Goal: Task Accomplishment & Management: Complete application form

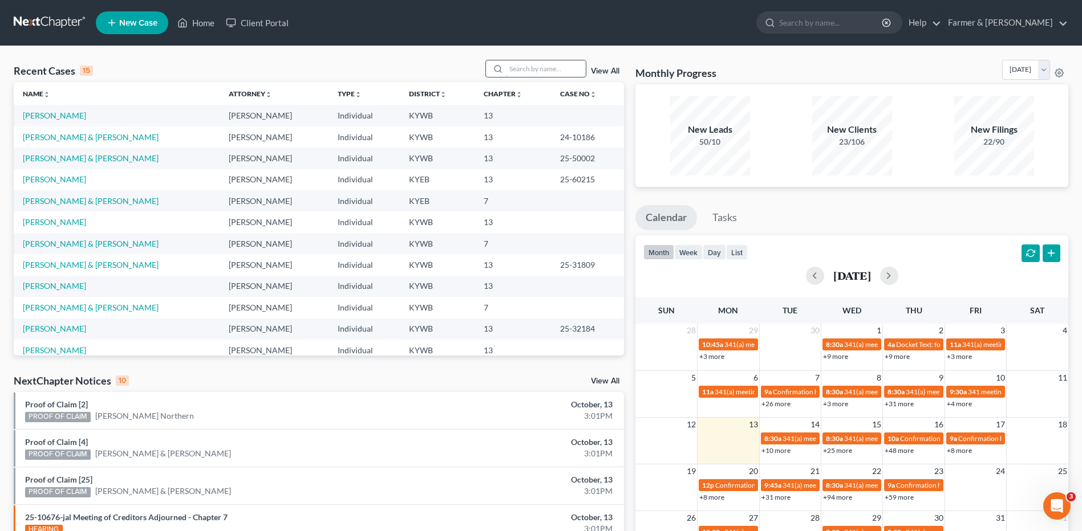
click at [556, 66] on input "search" at bounding box center [546, 68] width 80 height 17
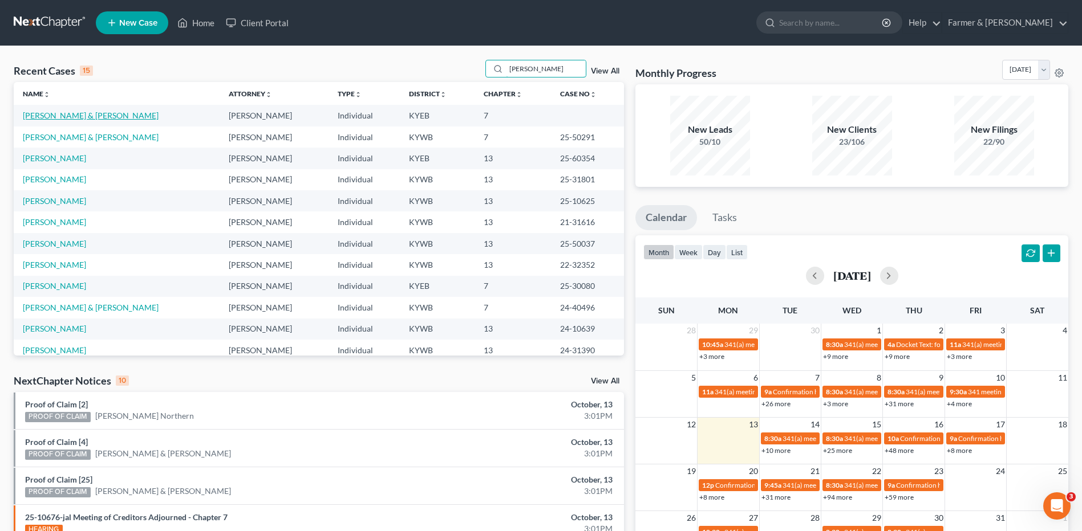
type input "clark"
click at [67, 116] on link "[PERSON_NAME] & [PERSON_NAME]" at bounding box center [91, 116] width 136 height 10
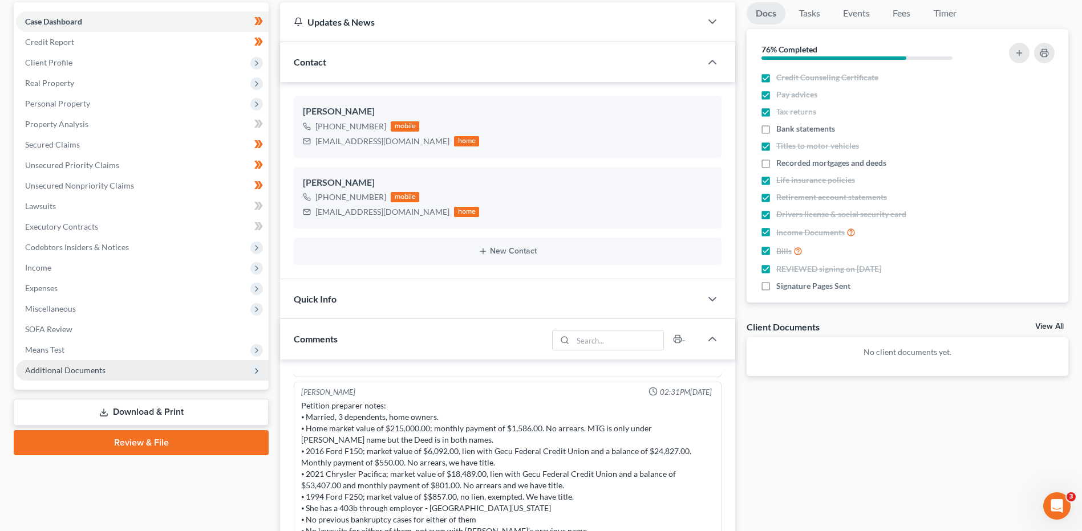
scroll to position [114, 0]
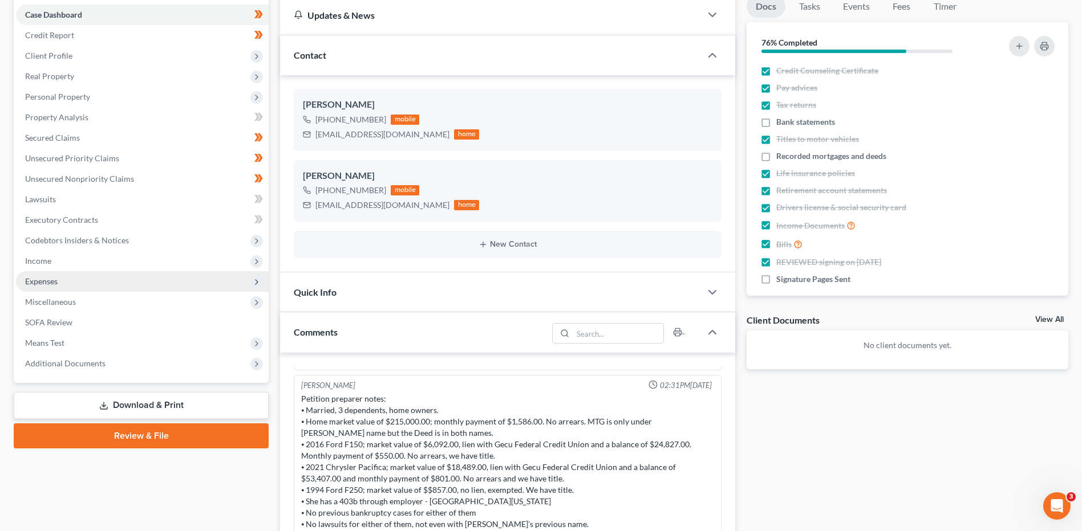
click at [61, 286] on span "Expenses" at bounding box center [142, 281] width 253 height 21
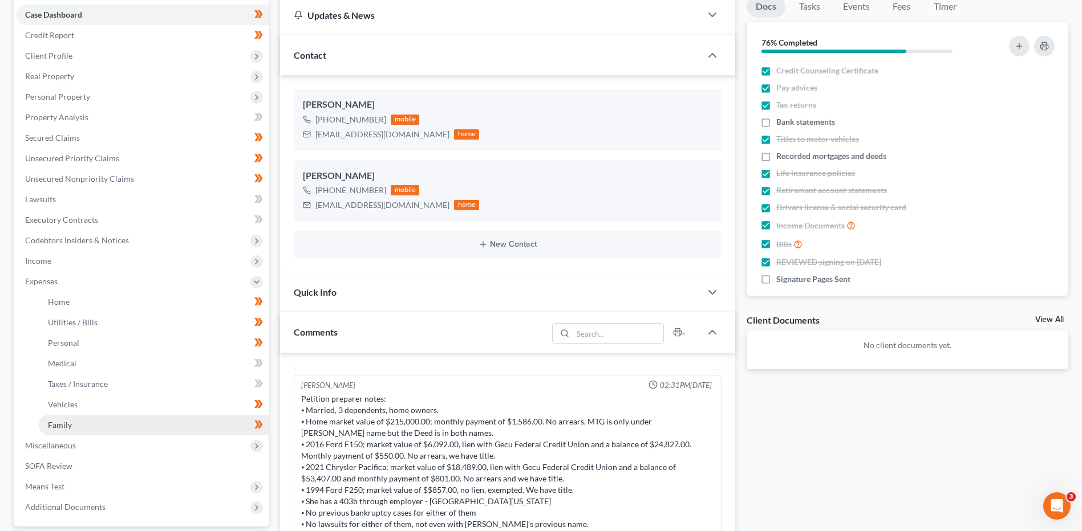
click at [78, 425] on link "Family" at bounding box center [154, 425] width 230 height 21
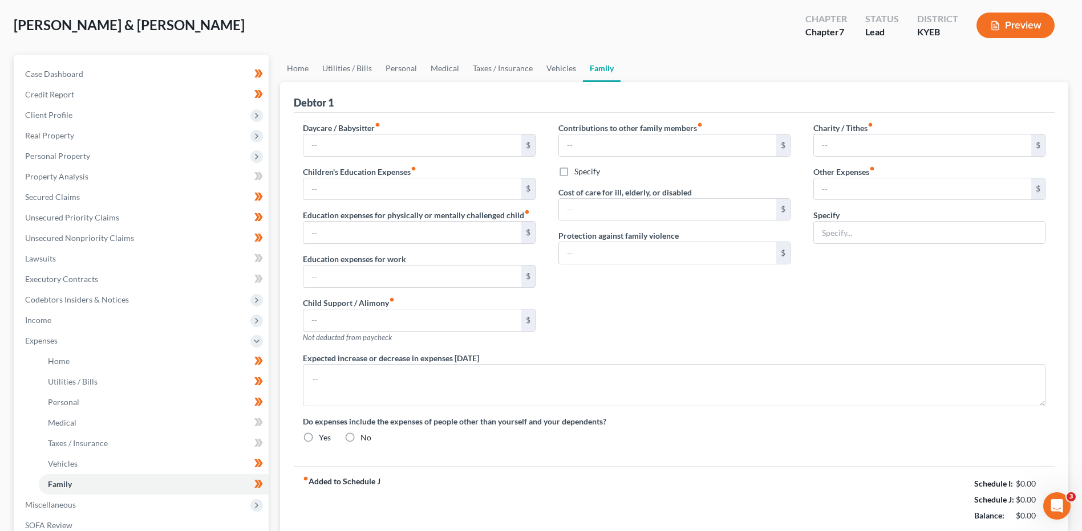
type input "100.00"
type input "0.00"
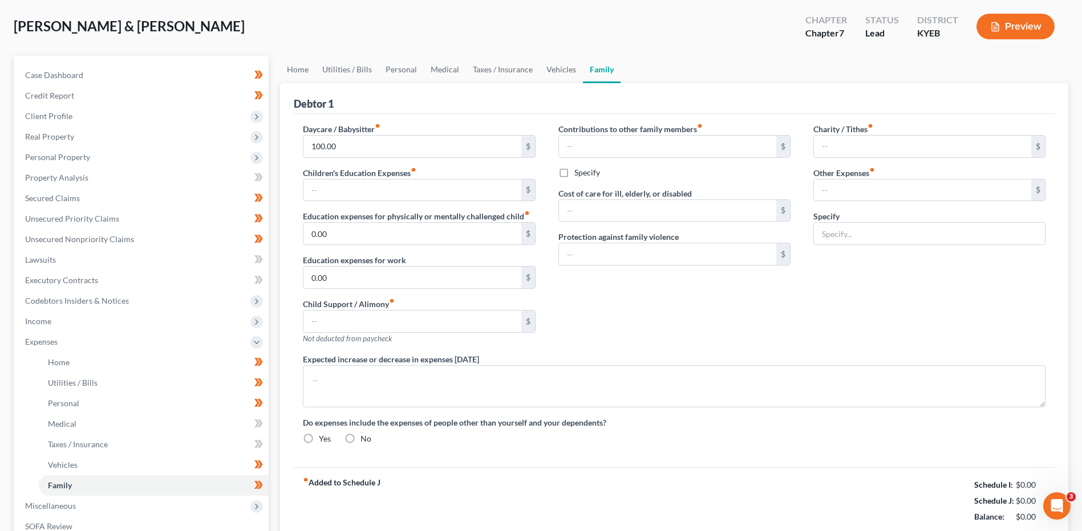
type input "0.00"
type input "50.00"
type input "Pet care"
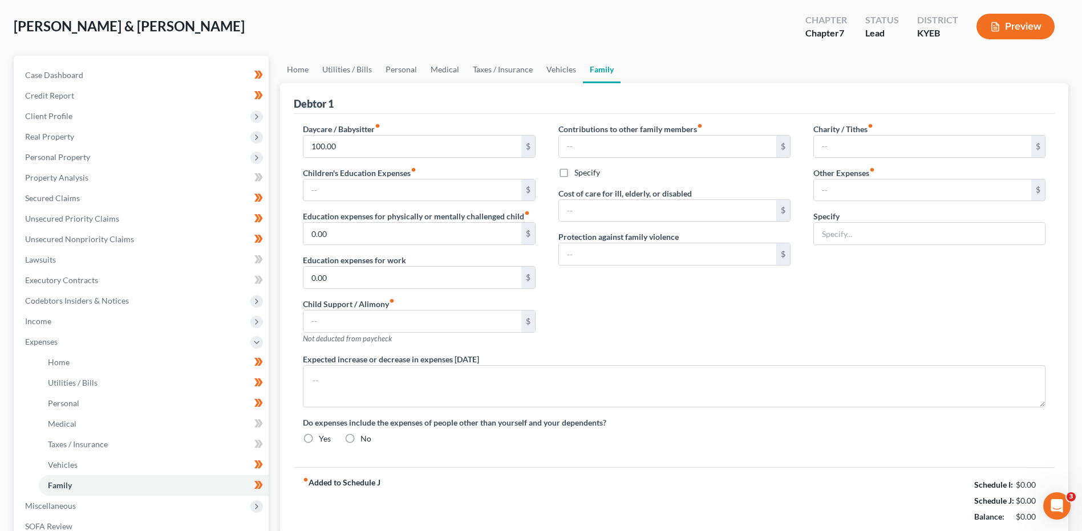
radio input "true"
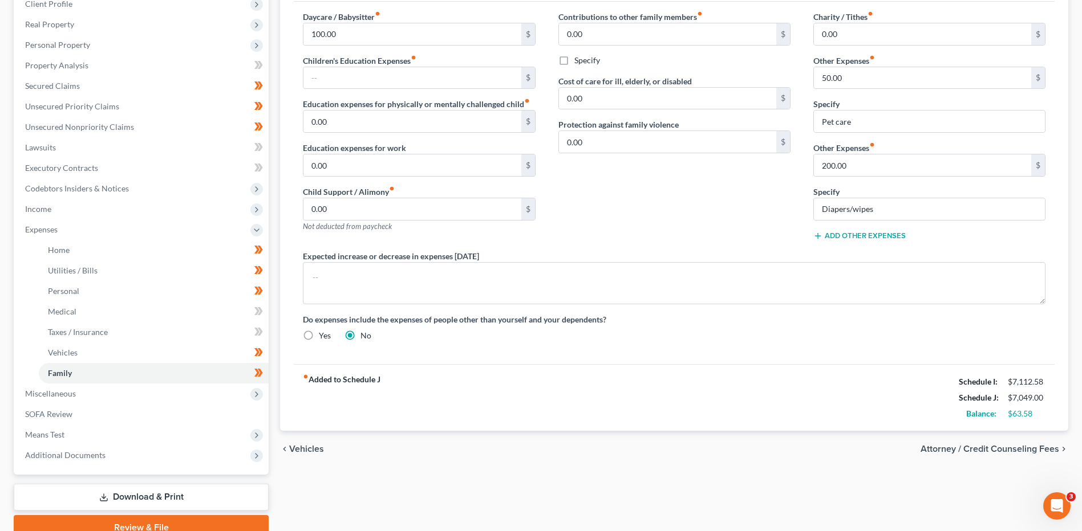
scroll to position [171, 0]
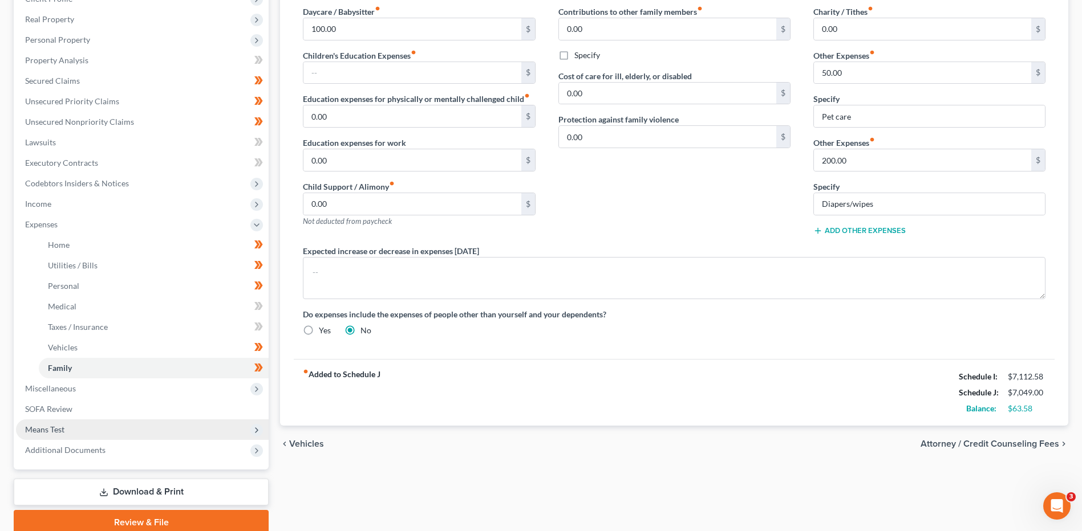
click at [90, 432] on span "Means Test" at bounding box center [142, 430] width 253 height 21
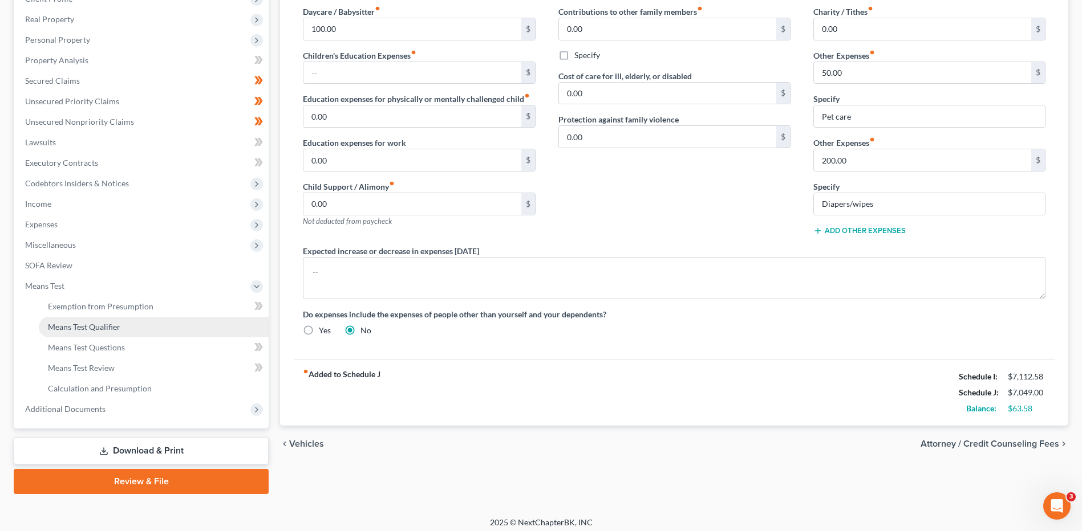
click at [116, 325] on span "Means Test Qualifier" at bounding box center [84, 327] width 72 height 10
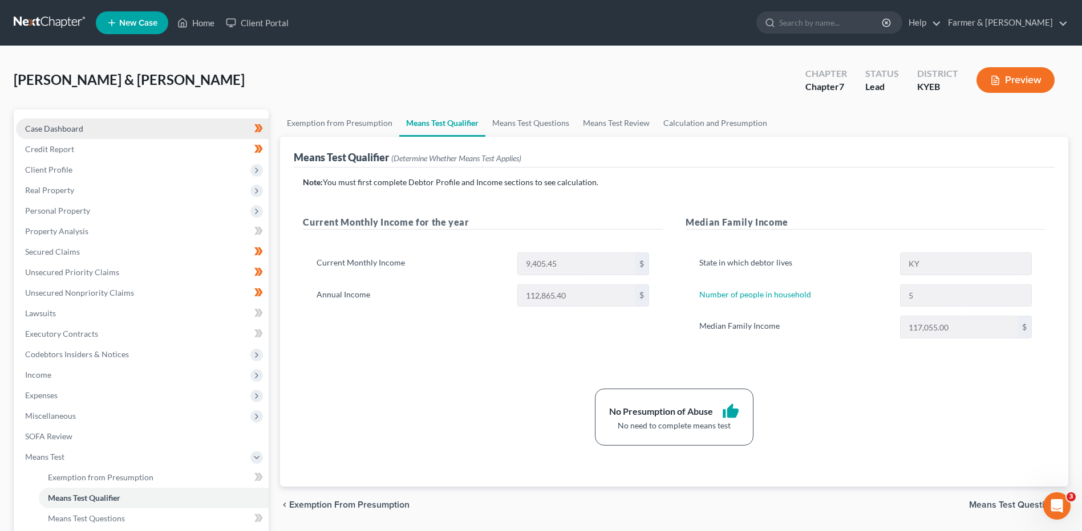
click at [91, 128] on link "Case Dashboard" at bounding box center [142, 129] width 253 height 21
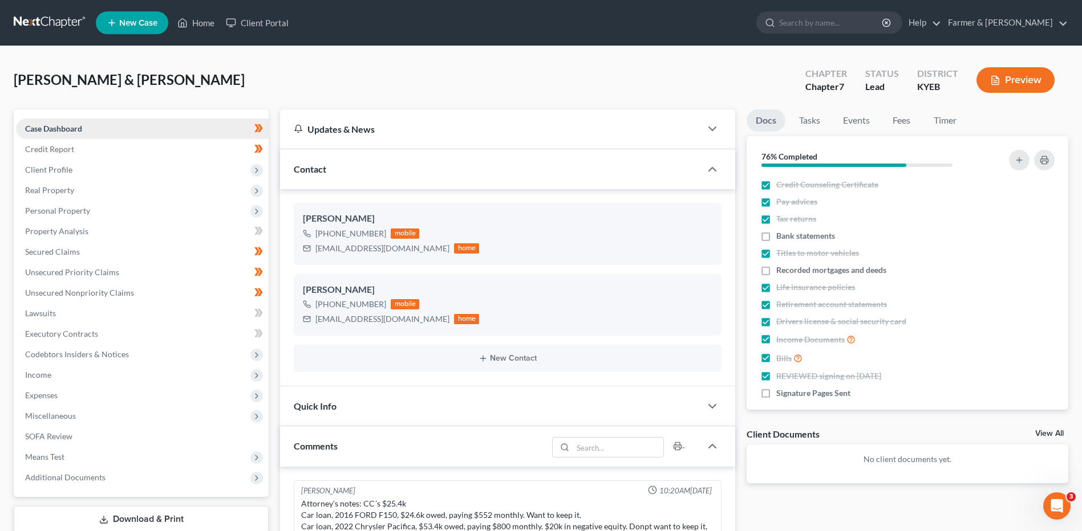
scroll to position [249, 0]
click at [33, 22] on link at bounding box center [50, 23] width 73 height 21
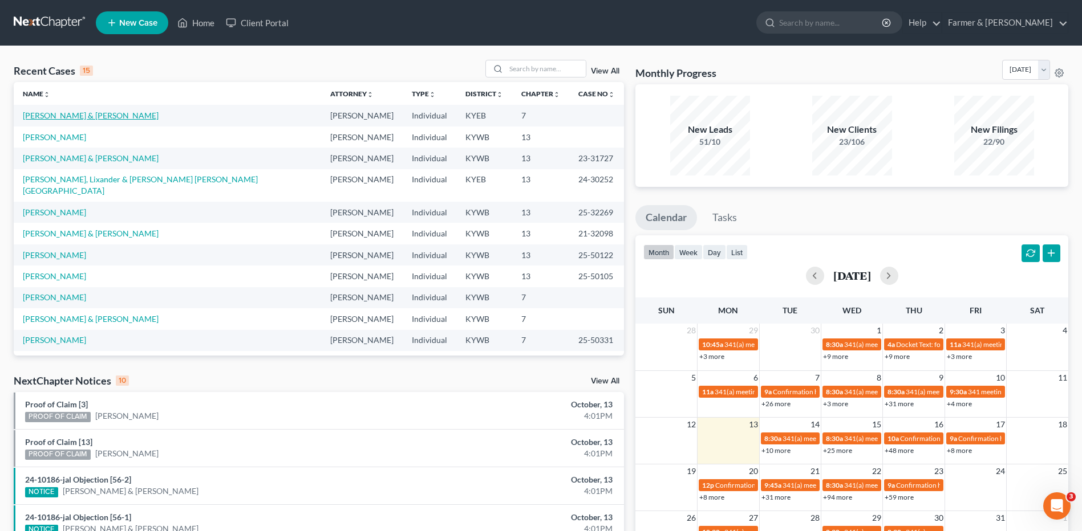
drag, startPoint x: 54, startPoint y: 114, endPoint x: 217, endPoint y: 126, distance: 164.1
click at [54, 114] on link "[PERSON_NAME] & [PERSON_NAME]" at bounding box center [91, 116] width 136 height 10
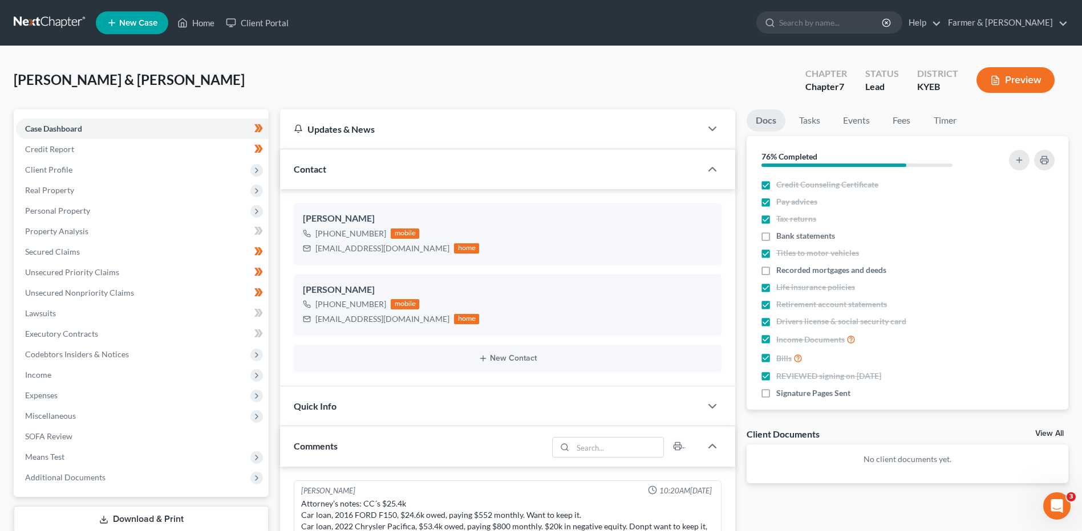
scroll to position [249, 0]
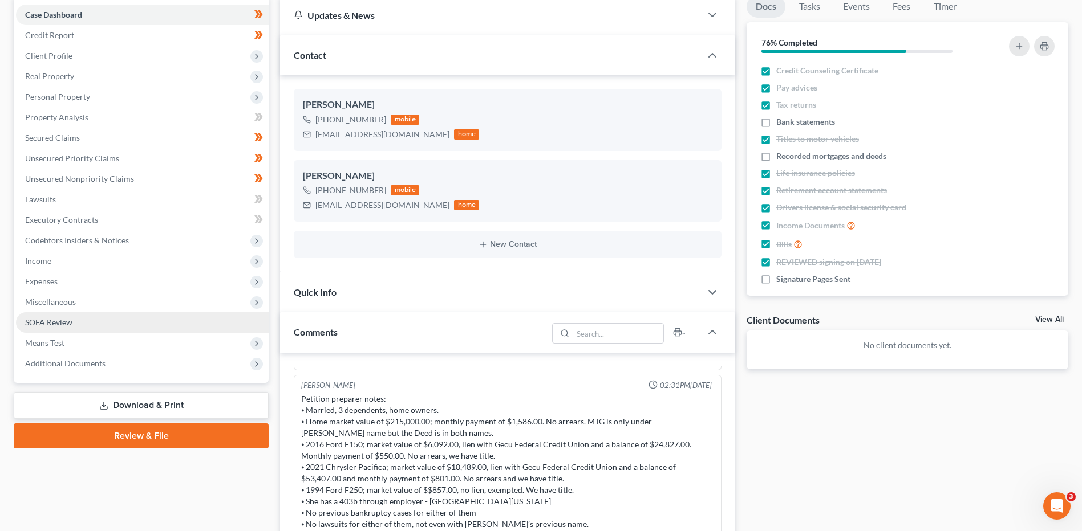
click at [82, 319] on link "SOFA Review" at bounding box center [142, 322] width 253 height 21
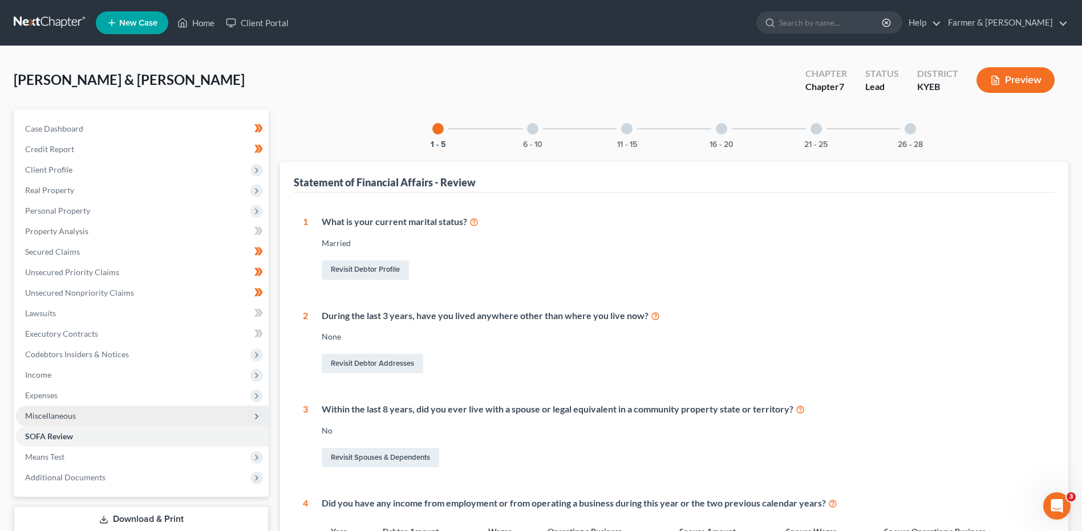
click at [90, 418] on span "Miscellaneous" at bounding box center [142, 416] width 253 height 21
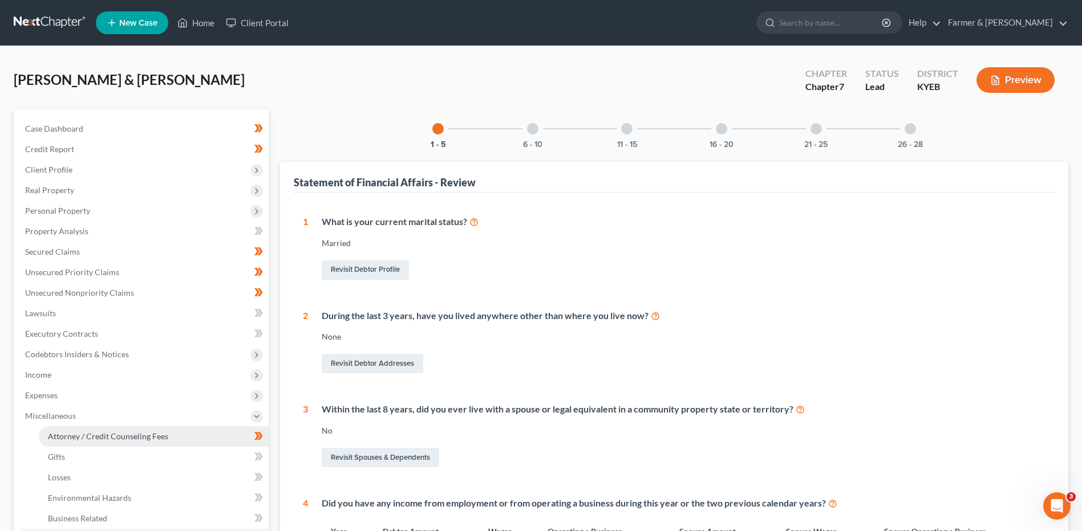
click at [97, 435] on span "Attorney / Credit Counseling Fees" at bounding box center [108, 437] width 120 height 10
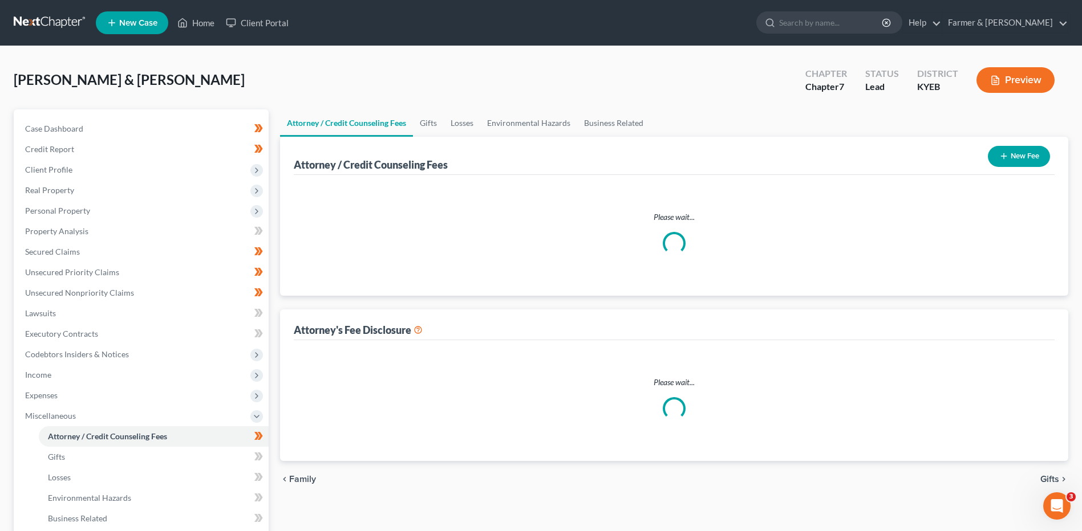
select select "0"
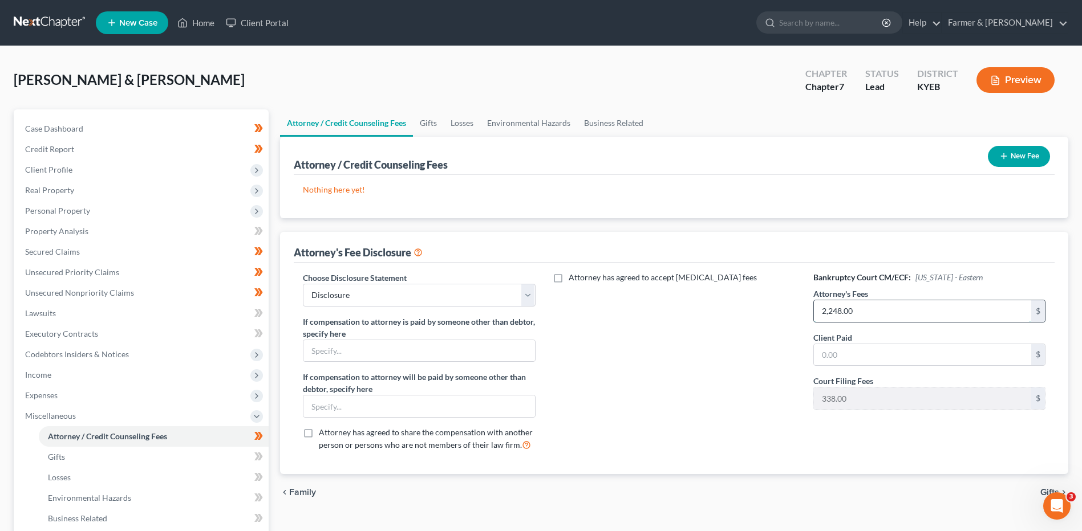
click at [877, 316] on input "2,248.00" at bounding box center [922, 311] width 217 height 22
type input "1,860.00"
click at [1011, 155] on button "New Fee" at bounding box center [1019, 156] width 62 height 21
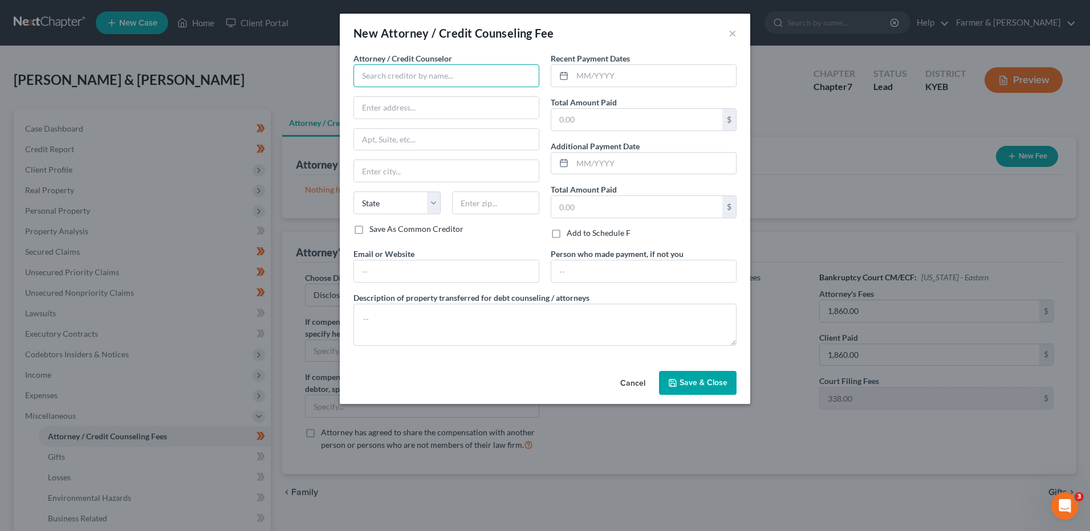
click at [421, 75] on input "text" at bounding box center [446, 75] width 186 height 23
type input "a"
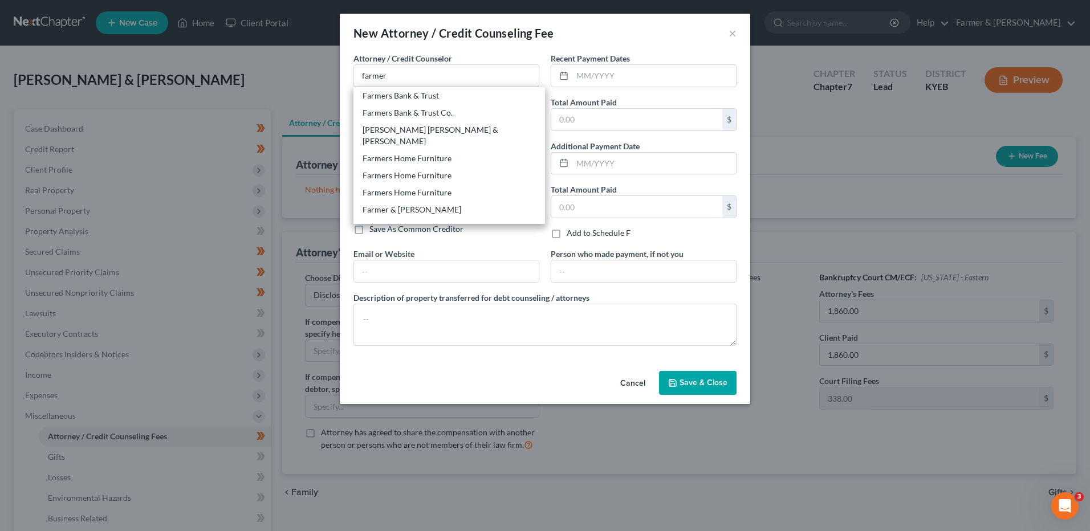
click at [406, 204] on div "Farmer & [PERSON_NAME]" at bounding box center [449, 209] width 173 height 11
type input "Farmer & [PERSON_NAME]"
type input "4975 Alben Barkley Dr #1"
type input "Paducah"
select select "18"
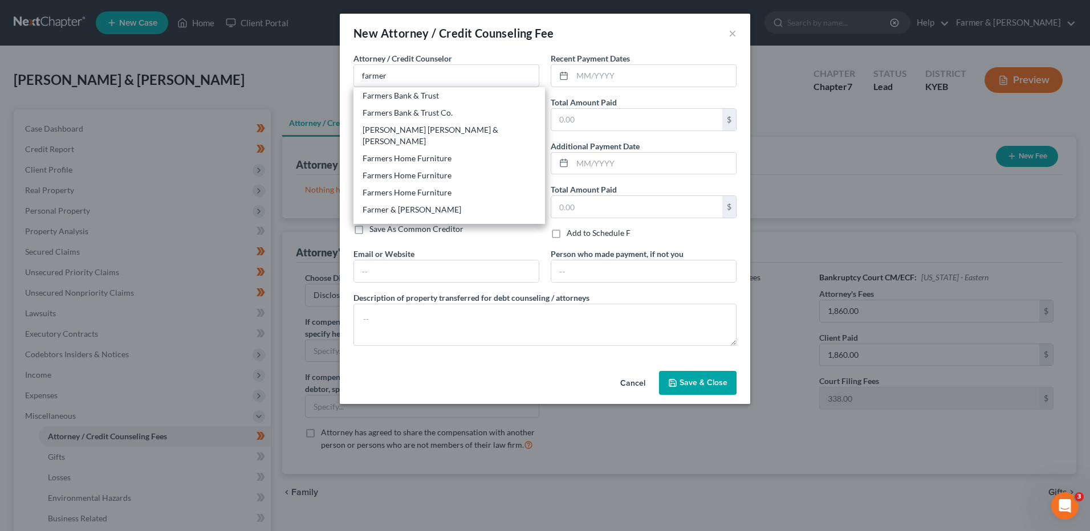
type input "42001"
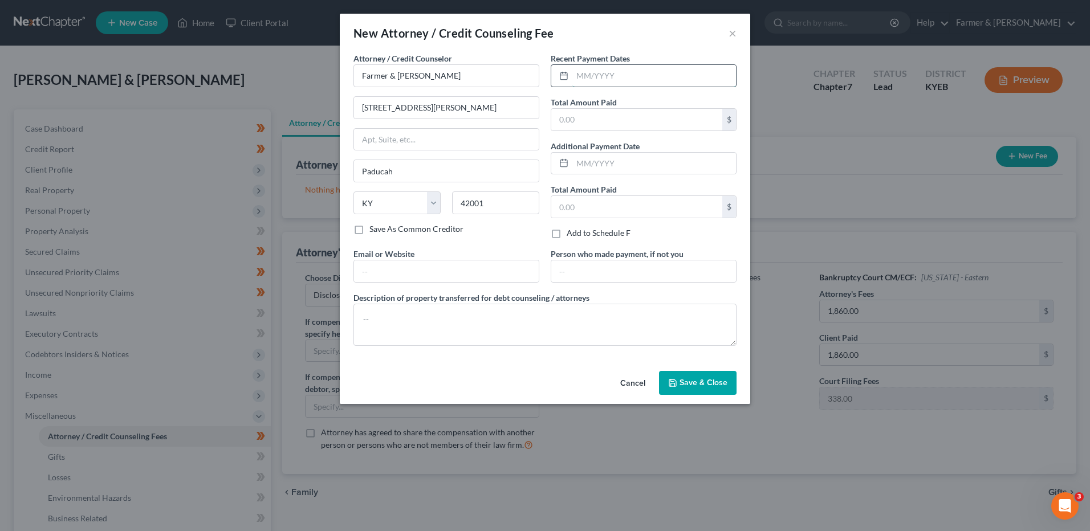
click at [633, 71] on input "text" at bounding box center [654, 76] width 164 height 22
type input "10/2025"
type input "2,248.00"
click at [541, 331] on textarea at bounding box center [544, 325] width 383 height 42
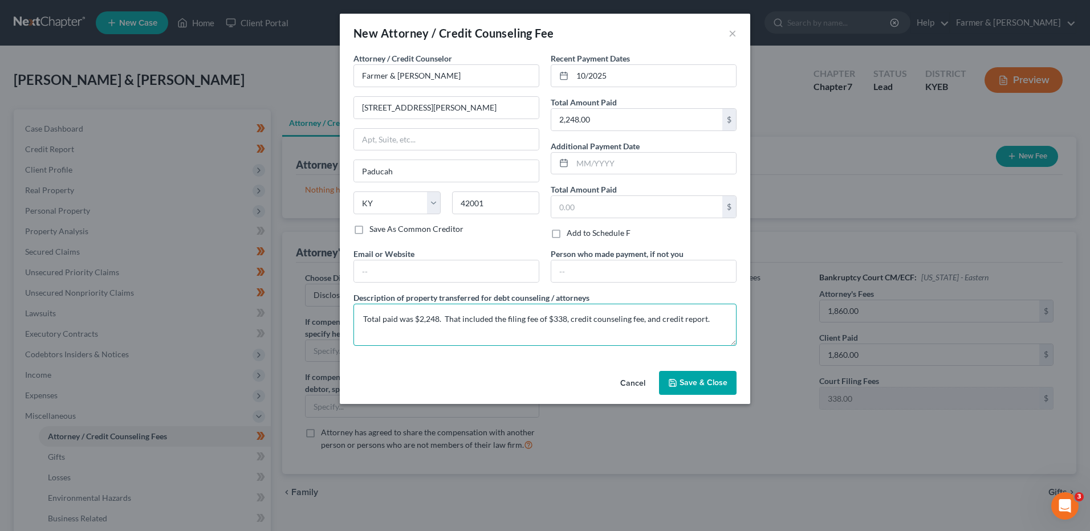
type textarea "Total paid was $2,248. That included the filing fee of $338, credit counseling …"
click at [682, 383] on span "Save & Close" at bounding box center [704, 383] width 48 height 10
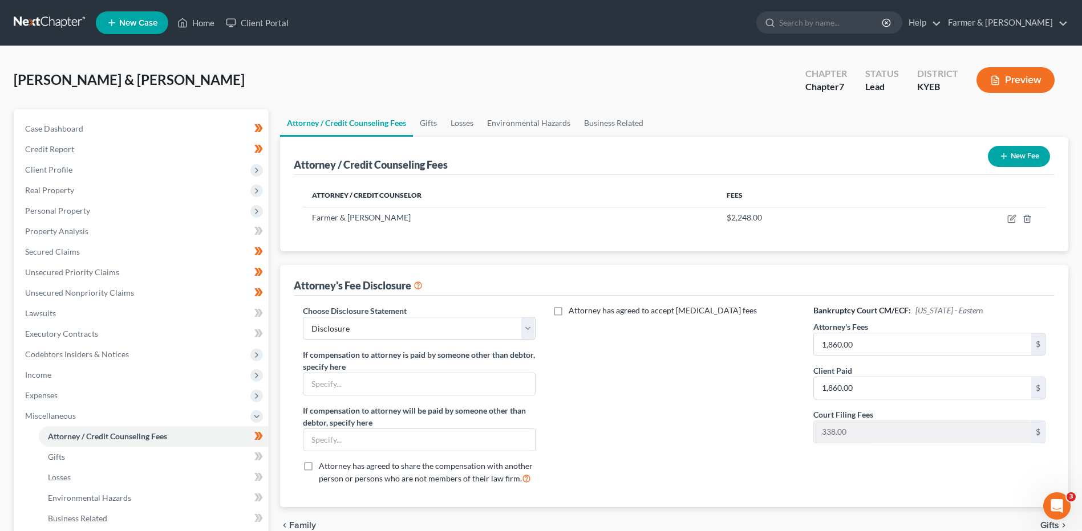
drag, startPoint x: 60, startPoint y: 185, endPoint x: 94, endPoint y: 202, distance: 38.0
click at [60, 185] on span "Real Property" at bounding box center [49, 190] width 49 height 10
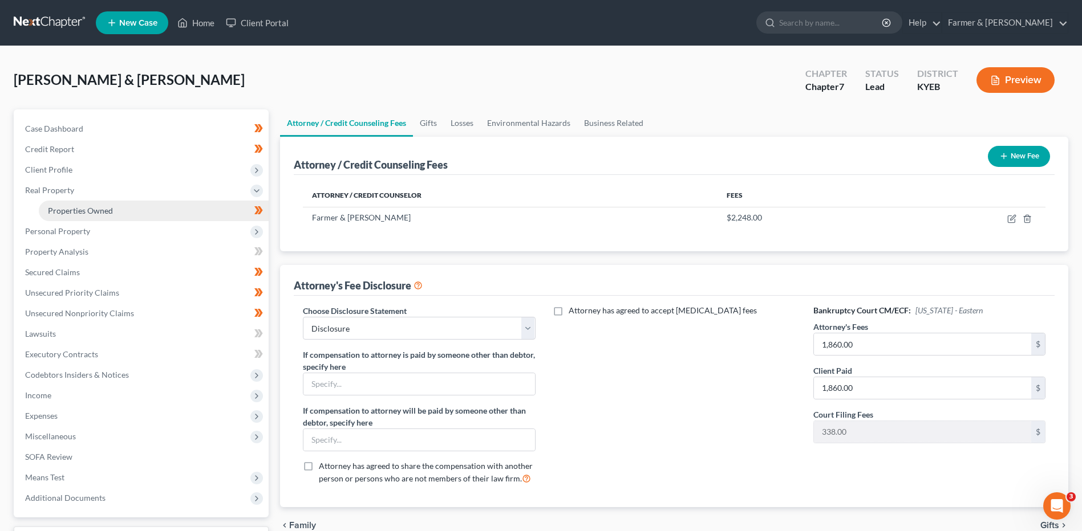
click at [101, 213] on span "Properties Owned" at bounding box center [80, 211] width 65 height 10
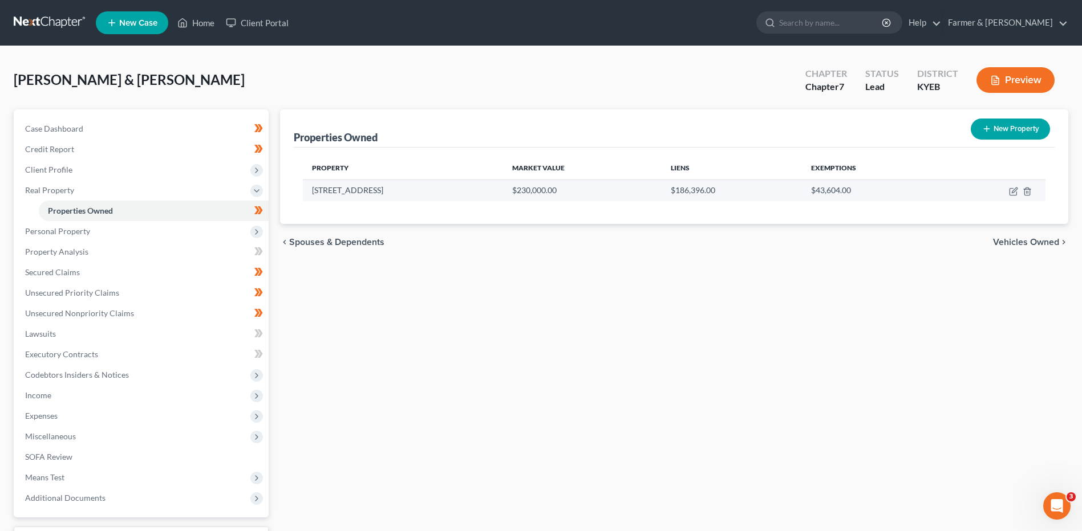
click at [1007, 189] on td at bounding box center [994, 191] width 102 height 22
click at [1011, 193] on icon "button" at bounding box center [1013, 191] width 9 height 9
select select "18"
select select "2"
select select "1"
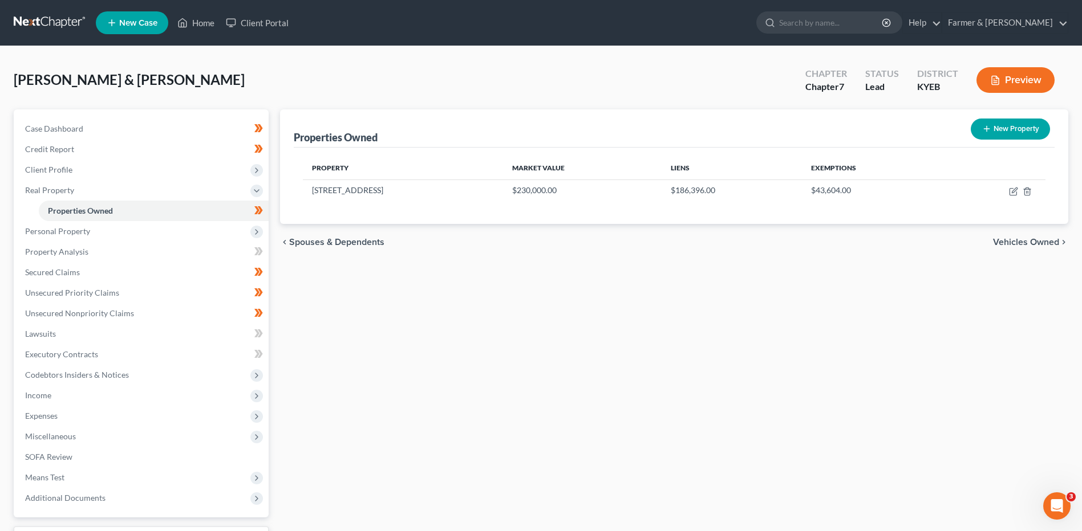
select select "2"
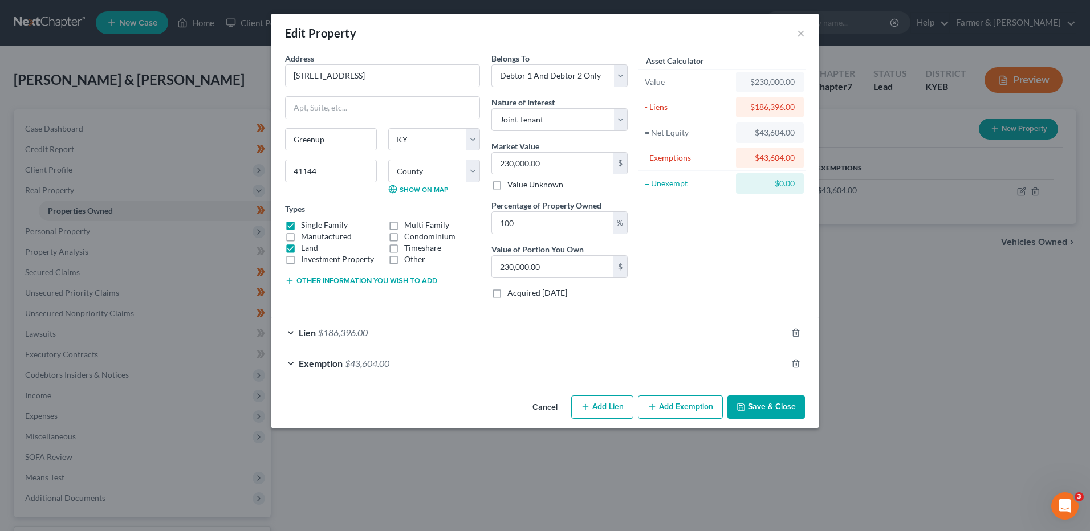
checkbox input "true"
click at [351, 363] on span "$43,604.00" at bounding box center [367, 363] width 44 height 11
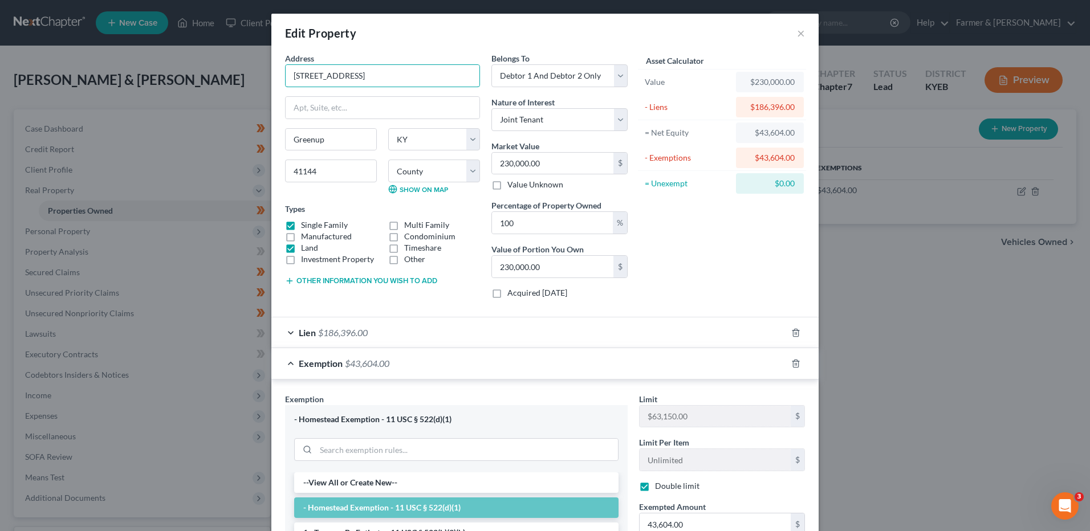
drag, startPoint x: 382, startPoint y: 78, endPoint x: 239, endPoint y: 86, distance: 142.8
click at [239, 86] on div "Edit Property × Address * 45 Jeremiahs Court Greenup State AL AK AR AZ CA CO CT…" at bounding box center [545, 265] width 1090 height 531
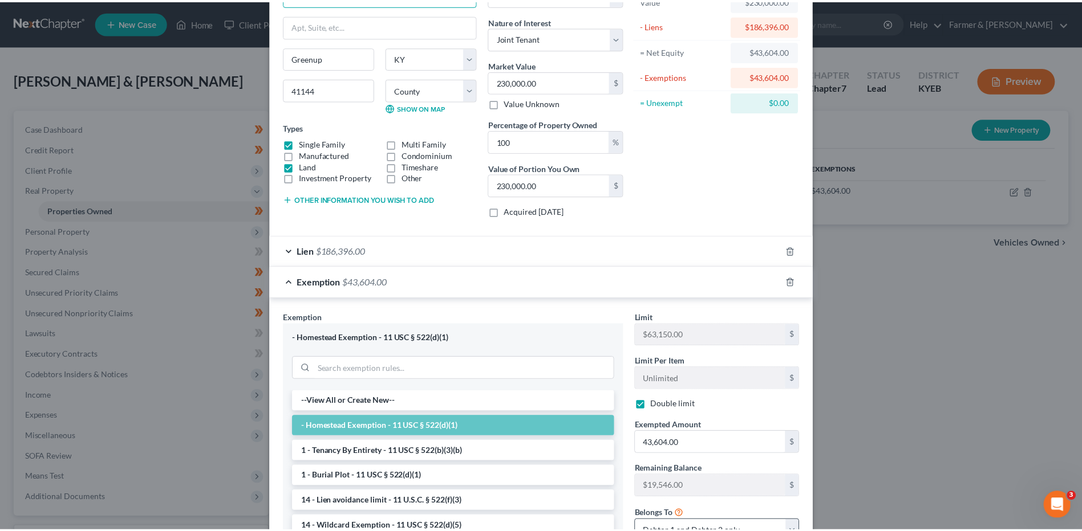
scroll to position [205, 0]
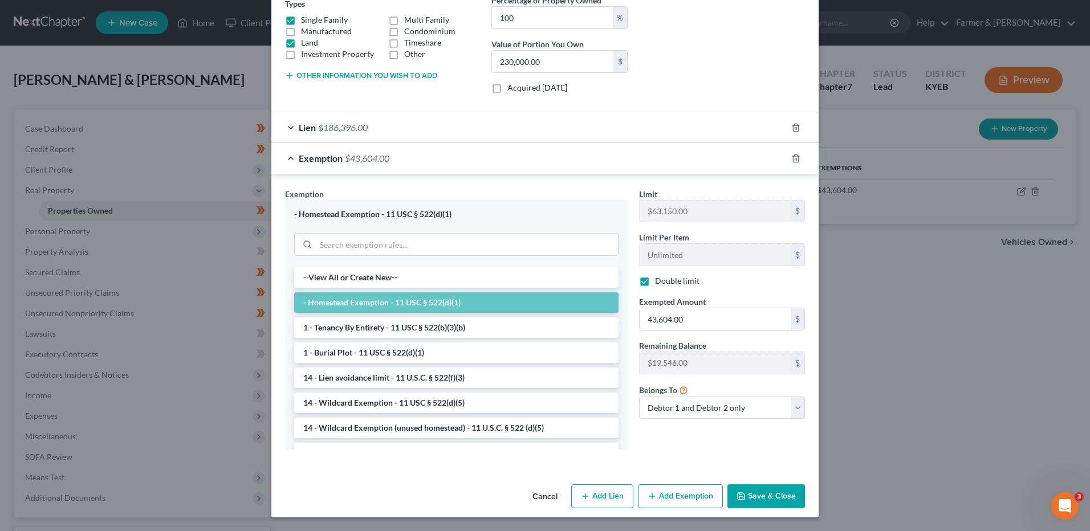
click at [535, 501] on button "Cancel" at bounding box center [544, 497] width 43 height 23
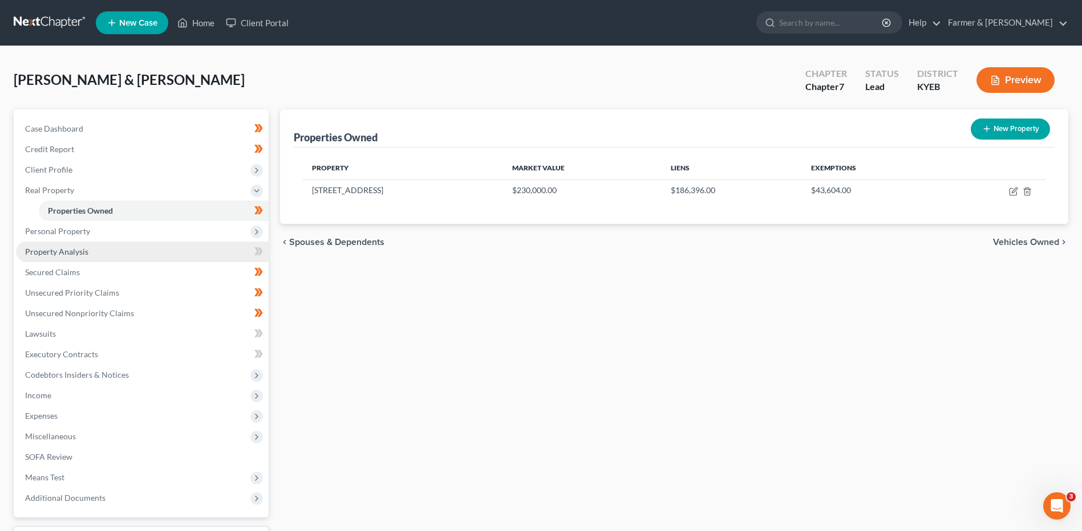
click at [115, 253] on link "Property Analysis" at bounding box center [142, 252] width 253 height 21
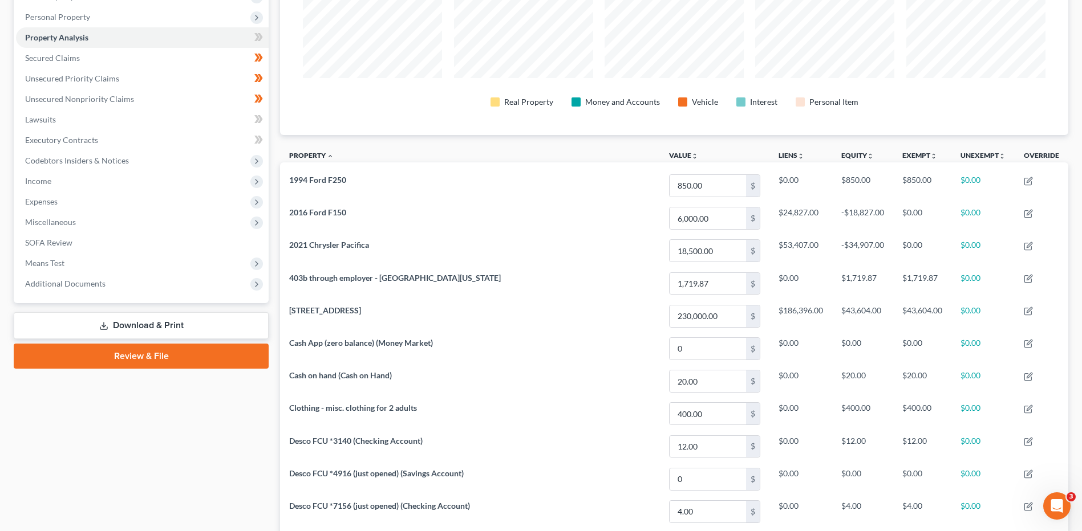
scroll to position [48, 0]
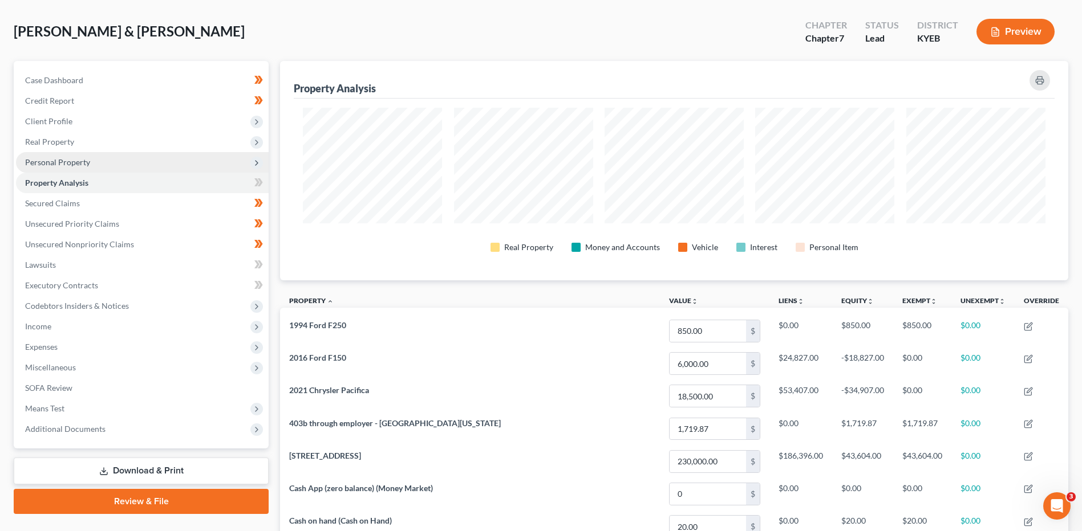
click at [103, 166] on span "Personal Property" at bounding box center [142, 162] width 253 height 21
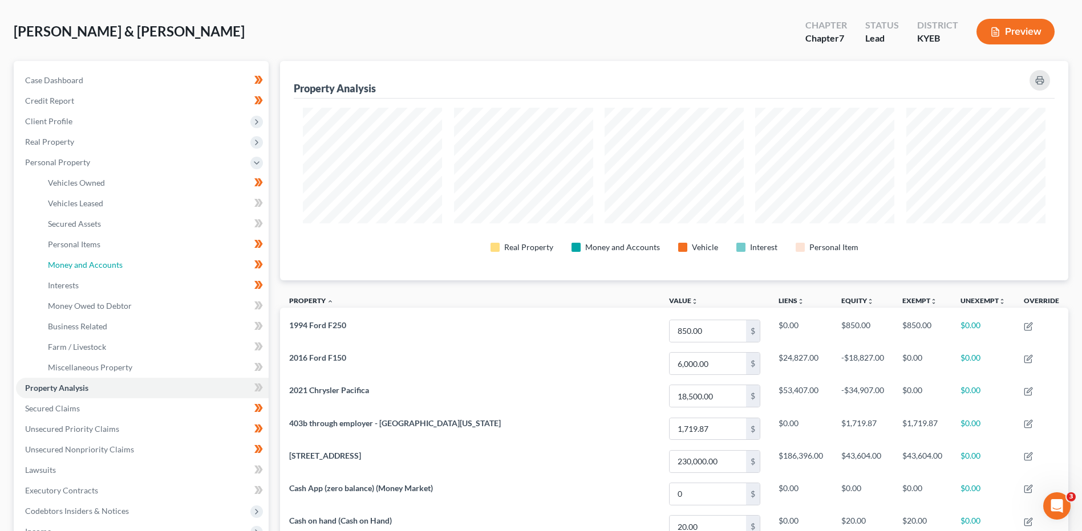
click at [116, 268] on span "Money and Accounts" at bounding box center [85, 265] width 75 height 10
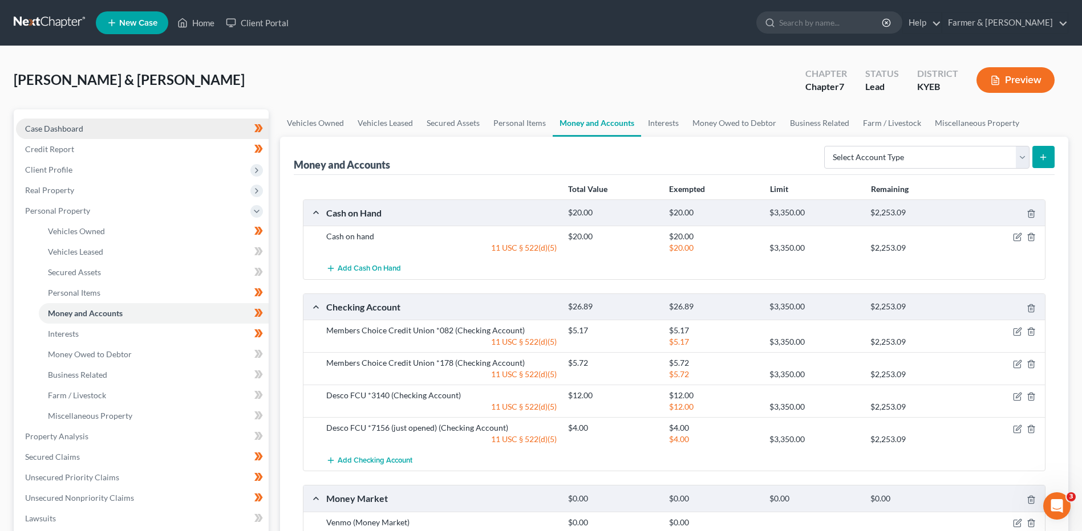
click at [137, 120] on link "Case Dashboard" at bounding box center [142, 129] width 253 height 21
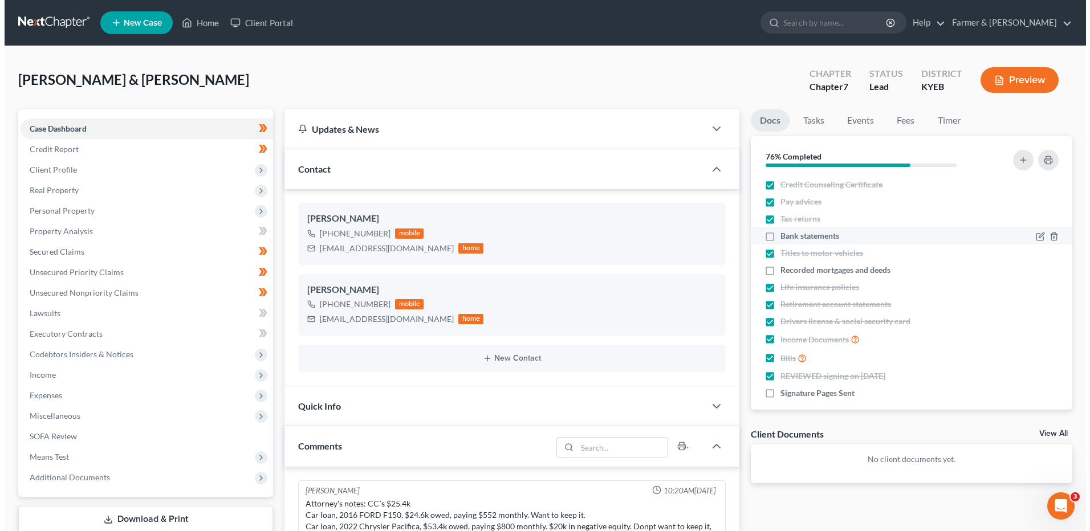
scroll to position [249, 0]
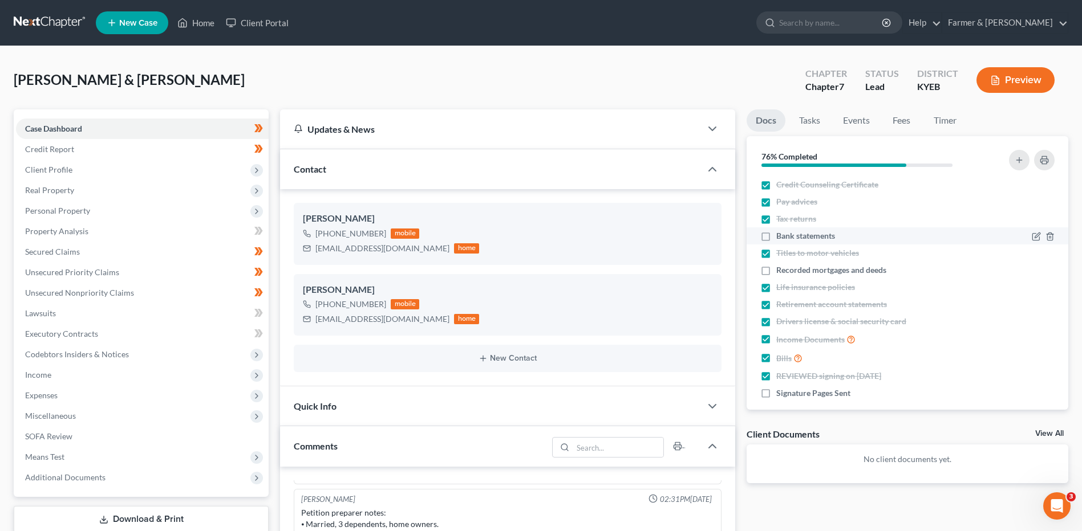
click at [776, 234] on label "Bank statements" at bounding box center [805, 235] width 59 height 11
click at [781, 234] on input "Bank statements" at bounding box center [784, 233] width 7 height 7
checkbox input "true"
click at [80, 172] on span "Client Profile" at bounding box center [142, 170] width 253 height 21
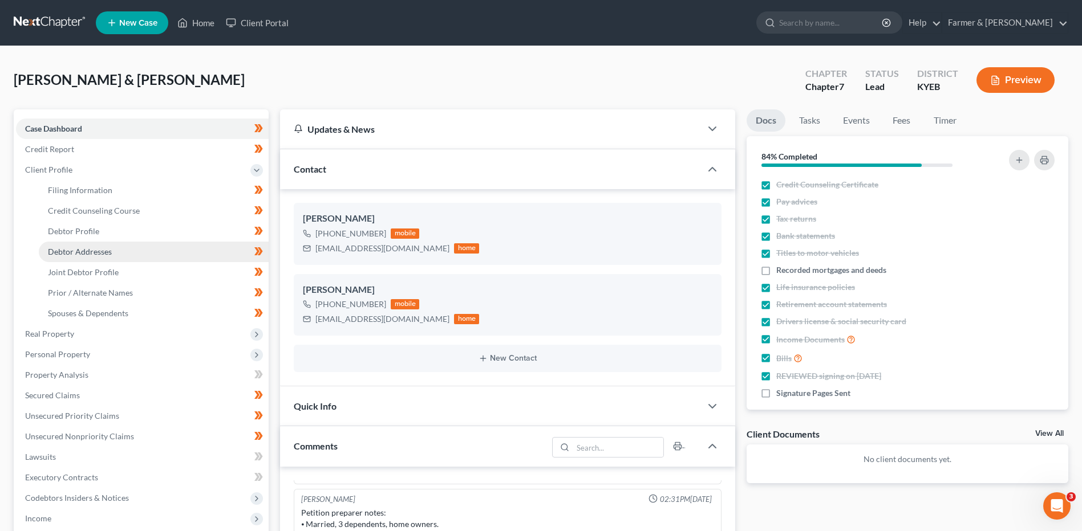
click at [88, 259] on link "Debtor Addresses" at bounding box center [154, 252] width 230 height 21
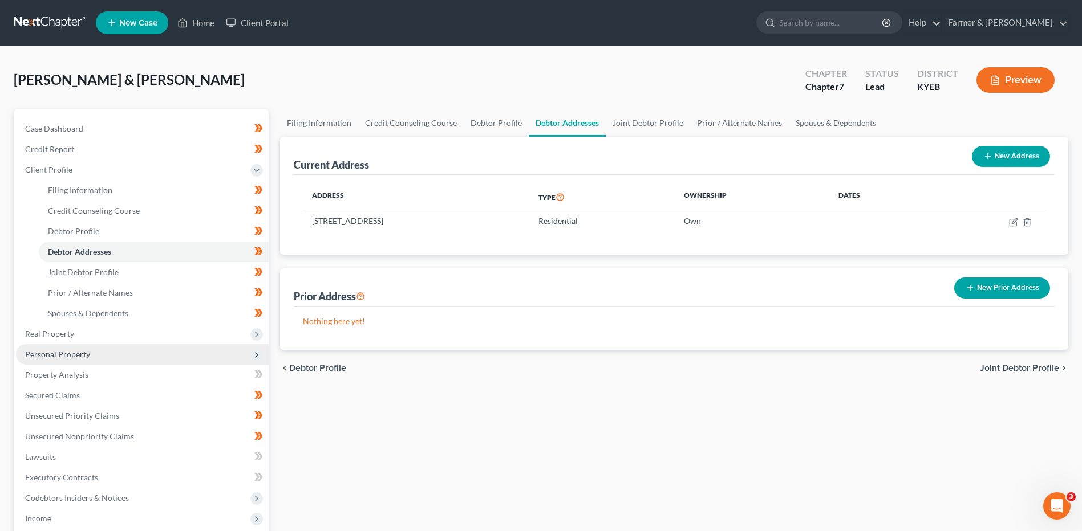
drag, startPoint x: 139, startPoint y: 359, endPoint x: 137, endPoint y: 350, distance: 9.3
click at [139, 359] on span "Personal Property" at bounding box center [142, 354] width 253 height 21
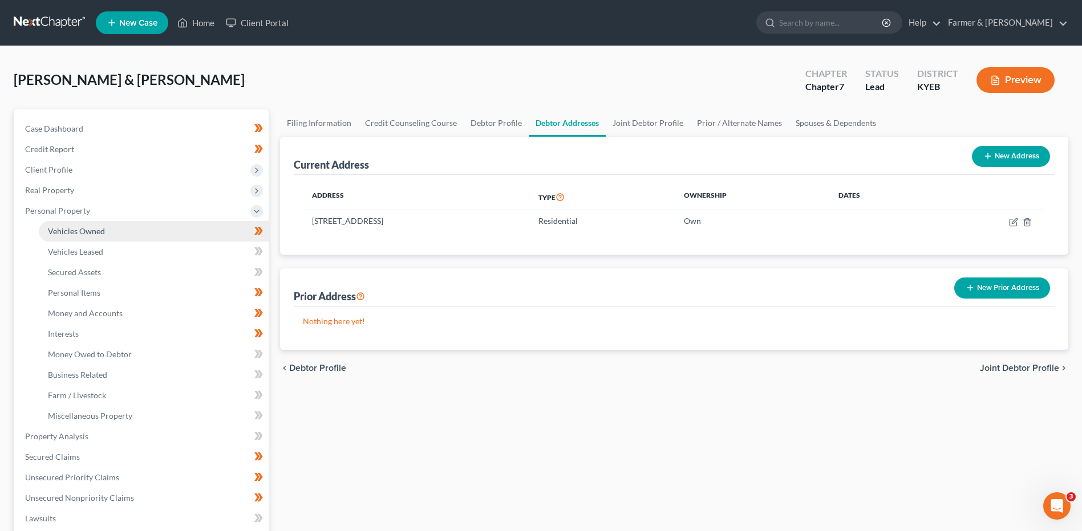
click at [128, 233] on link "Vehicles Owned" at bounding box center [154, 231] width 230 height 21
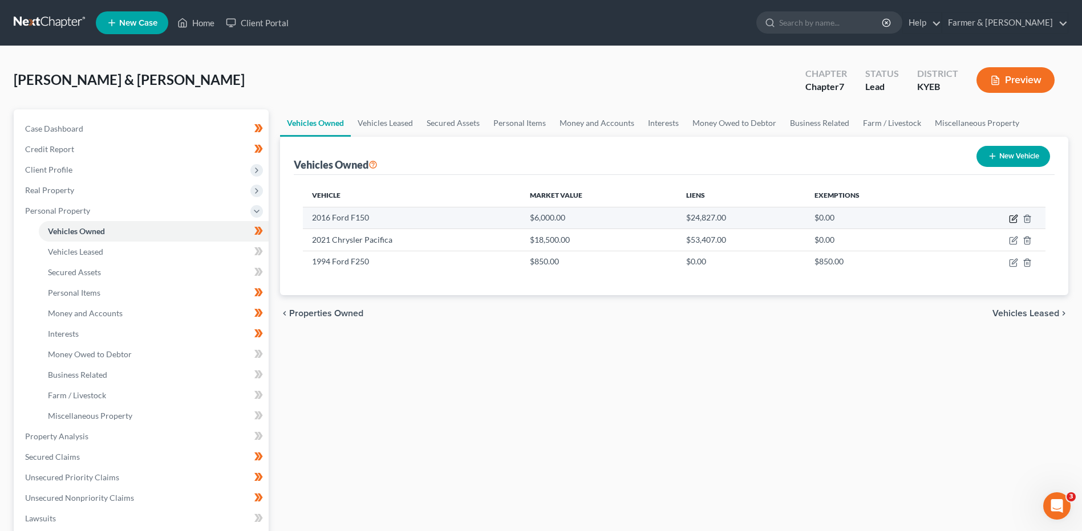
click at [1015, 216] on icon "button" at bounding box center [1013, 217] width 5 height 5
select select "0"
select select "10"
select select "2"
select select "0"
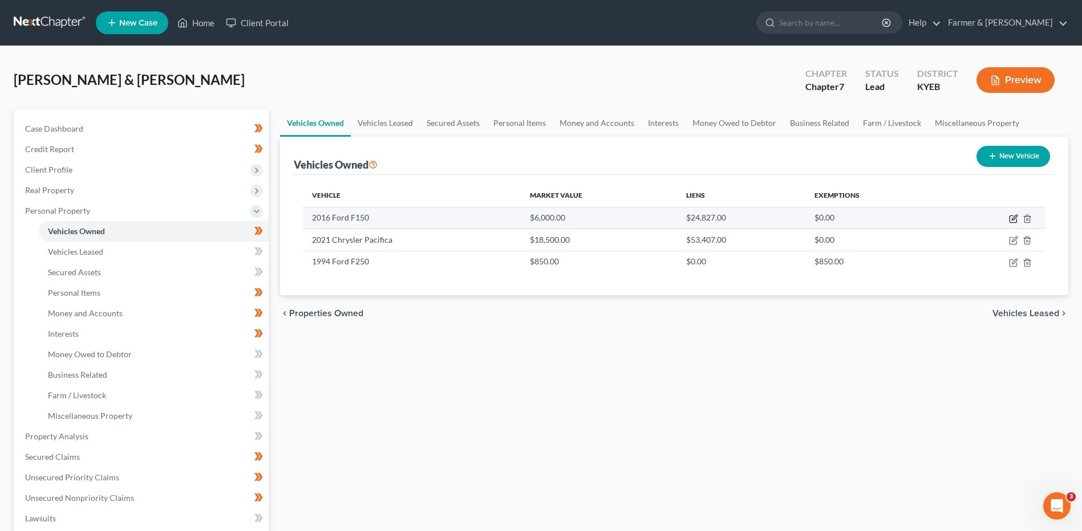
select select "36"
select select "0"
select select "2"
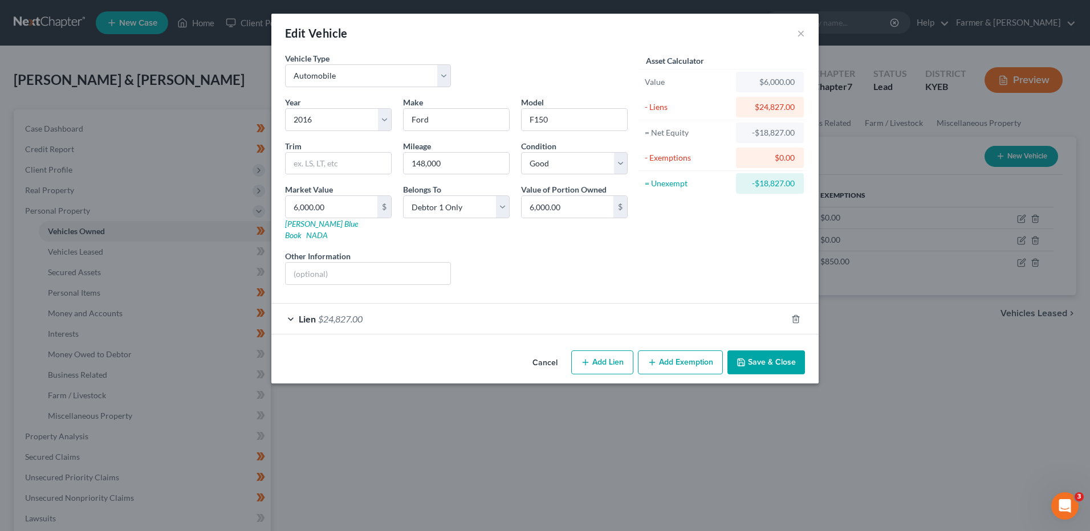
click at [417, 306] on div "Lien $24,827.00" at bounding box center [528, 319] width 515 height 30
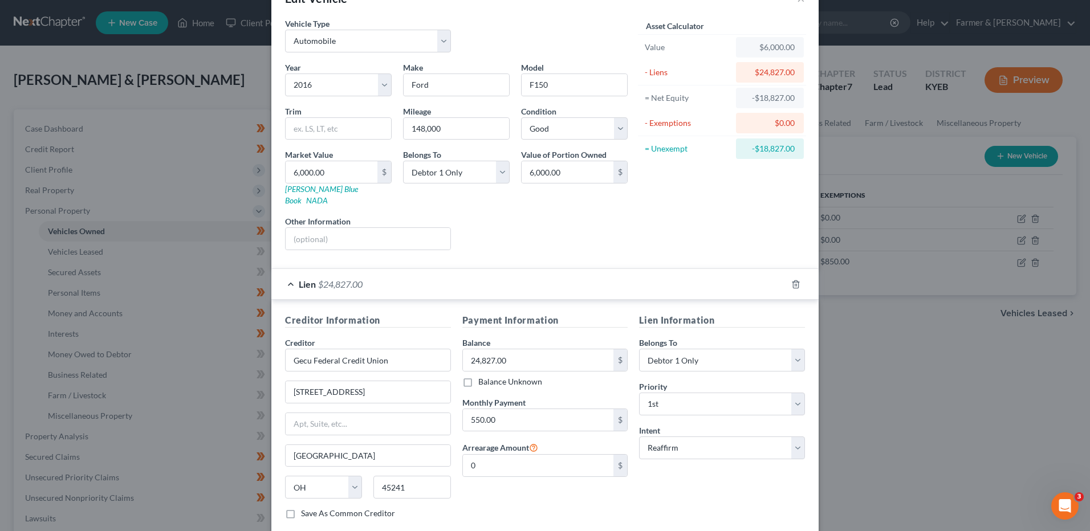
scroll to position [92, 0]
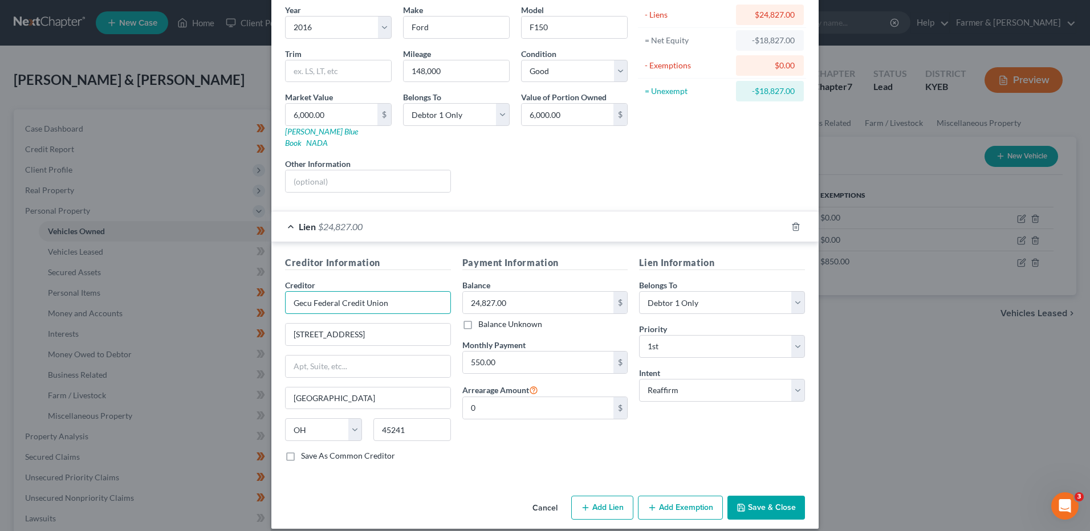
drag, startPoint x: 337, startPoint y: 291, endPoint x: 296, endPoint y: 296, distance: 40.7
click at [296, 296] on input "Gecu Federal Credit Union" at bounding box center [368, 302] width 166 height 23
type input "GE Credit Union"
click at [760, 500] on button "Save & Close" at bounding box center [767, 508] width 78 height 24
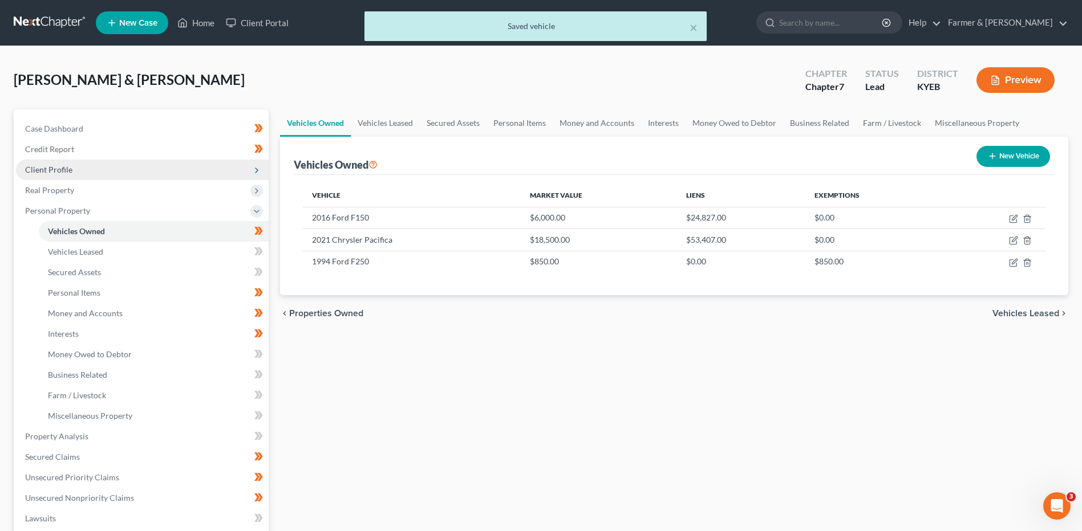
click at [82, 177] on span "Client Profile" at bounding box center [142, 170] width 253 height 21
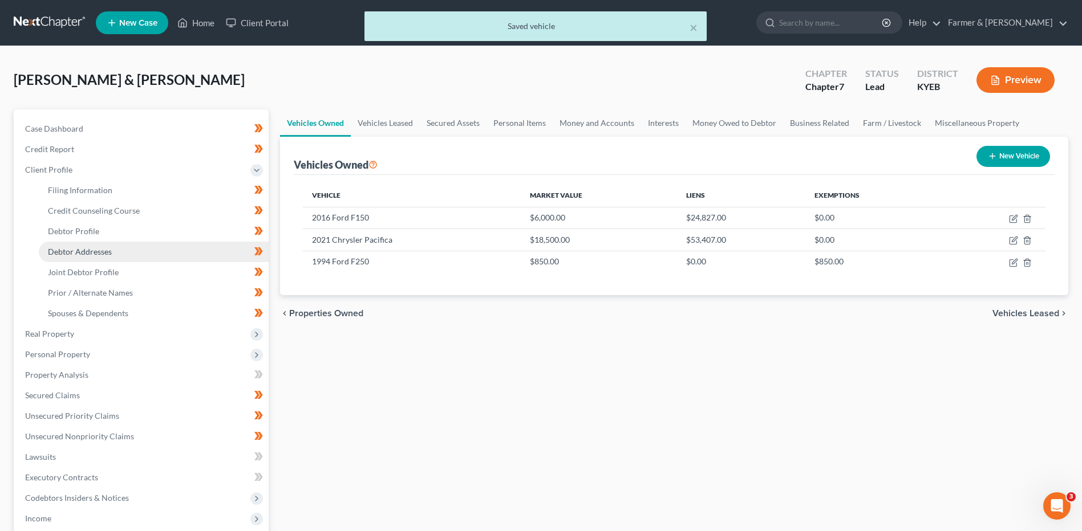
drag, startPoint x: 101, startPoint y: 259, endPoint x: 107, endPoint y: 261, distance: 6.4
click at [101, 259] on link "Debtor Addresses" at bounding box center [154, 252] width 230 height 21
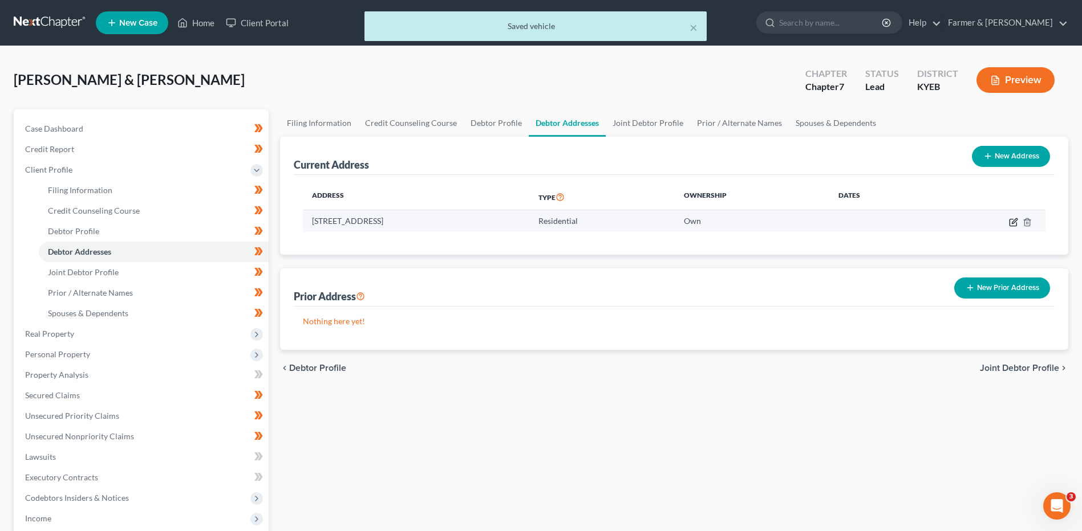
click at [1011, 222] on icon "button" at bounding box center [1013, 222] width 9 height 9
select select "18"
select select "44"
select select "0"
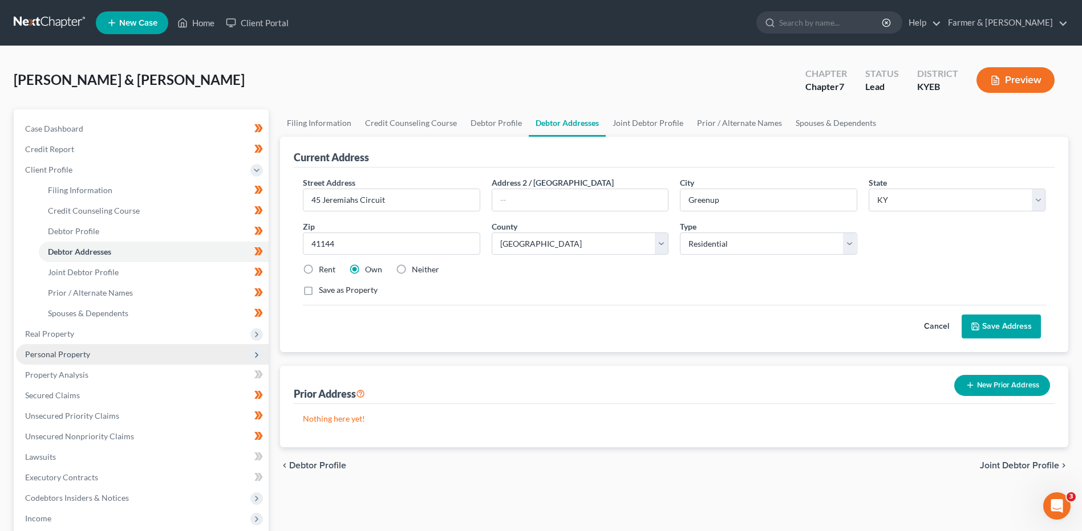
click at [91, 356] on span "Personal Property" at bounding box center [142, 354] width 253 height 21
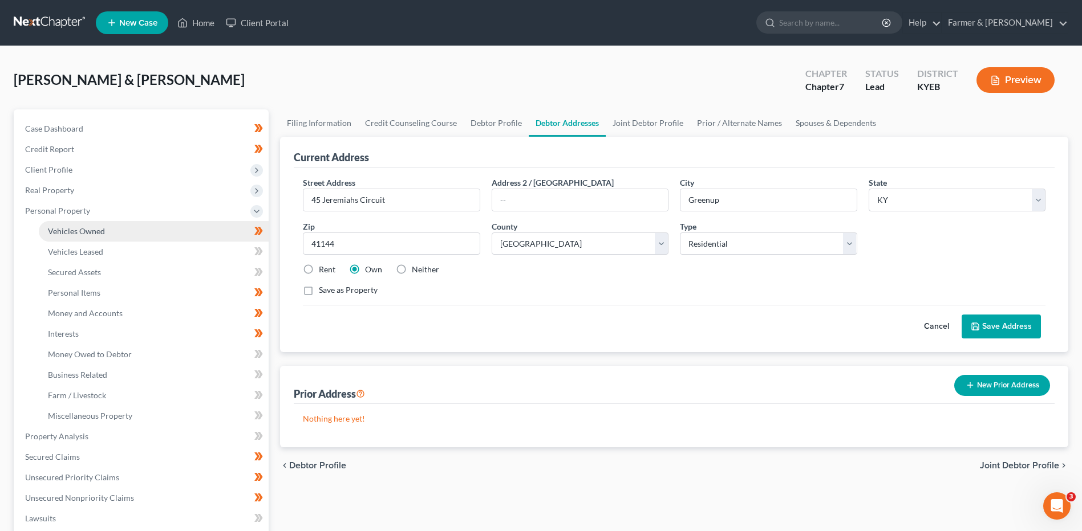
click at [116, 232] on link "Vehicles Owned" at bounding box center [154, 231] width 230 height 21
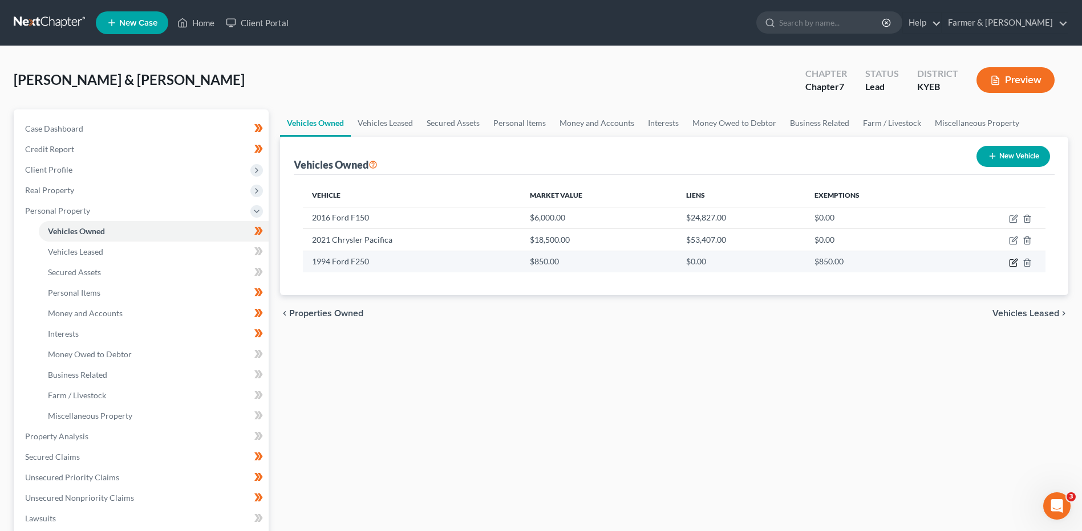
click at [1011, 262] on icon "button" at bounding box center [1013, 262] width 9 height 9
select select "0"
select select "32"
select select "2"
select select "0"
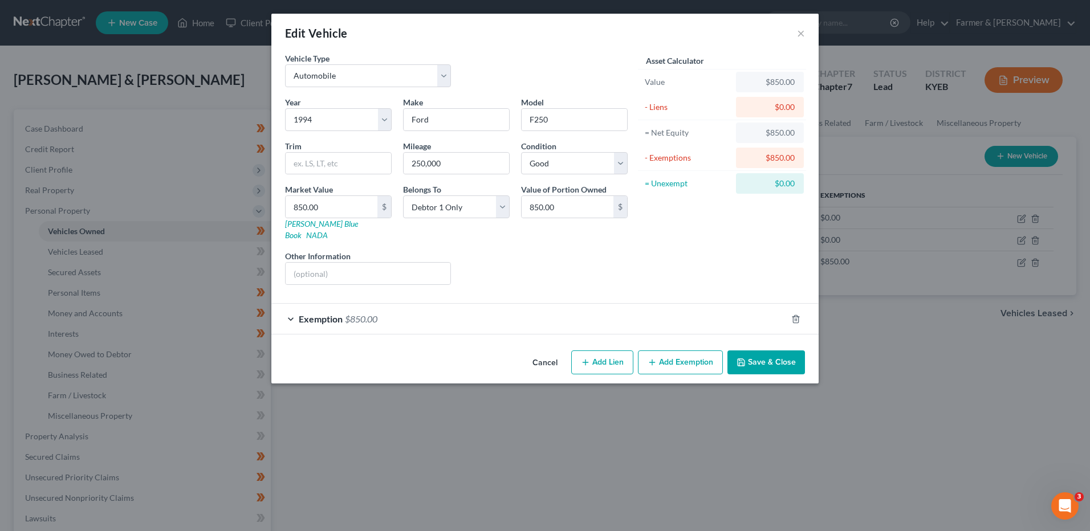
click at [400, 304] on div "Exemption $850.00" at bounding box center [528, 319] width 515 height 30
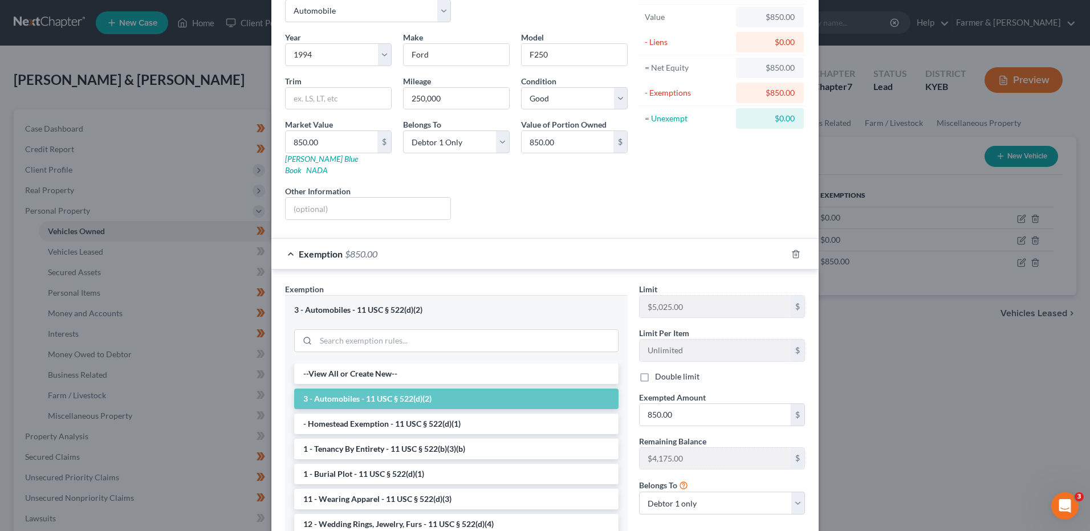
scroll to position [149, 0]
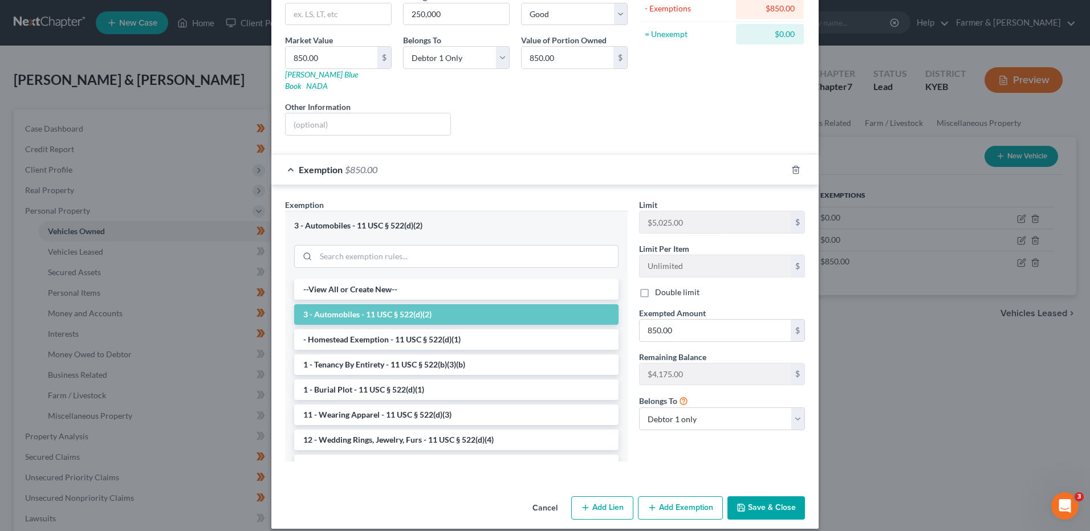
click at [765, 503] on button "Save & Close" at bounding box center [767, 509] width 78 height 24
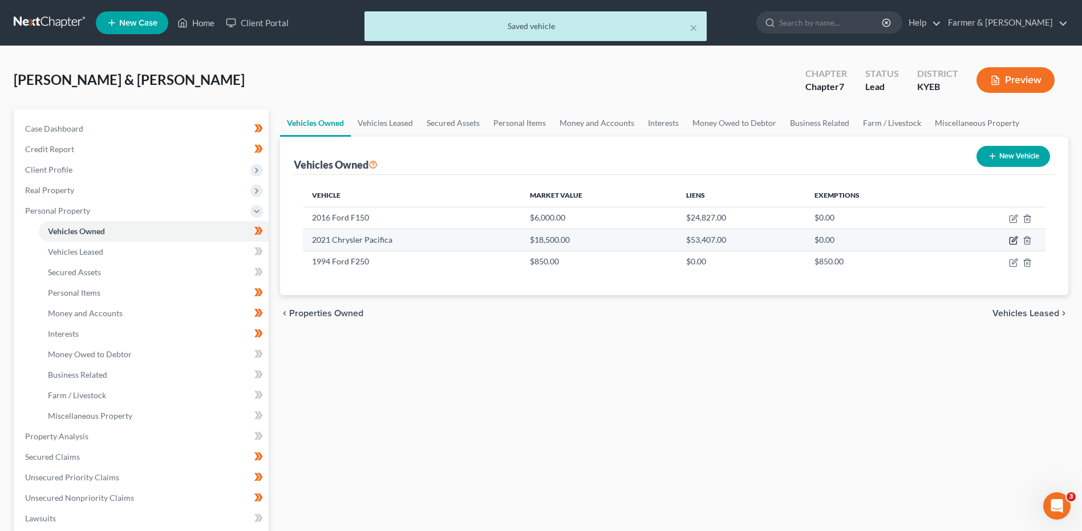
click at [1011, 243] on icon "button" at bounding box center [1013, 240] width 9 height 9
select select "0"
select select "5"
select select "2"
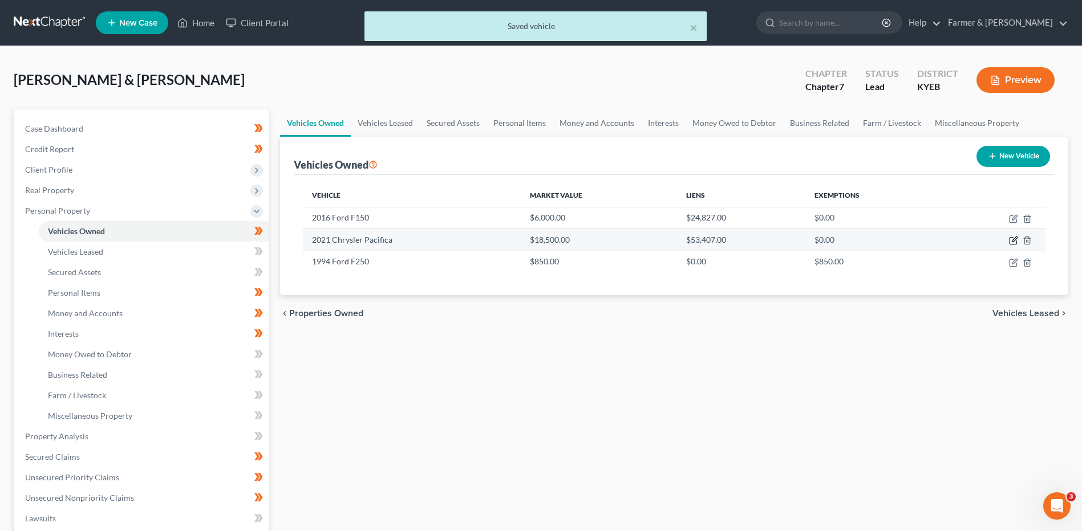
select select "36"
select select "2"
select select "0"
select select "2"
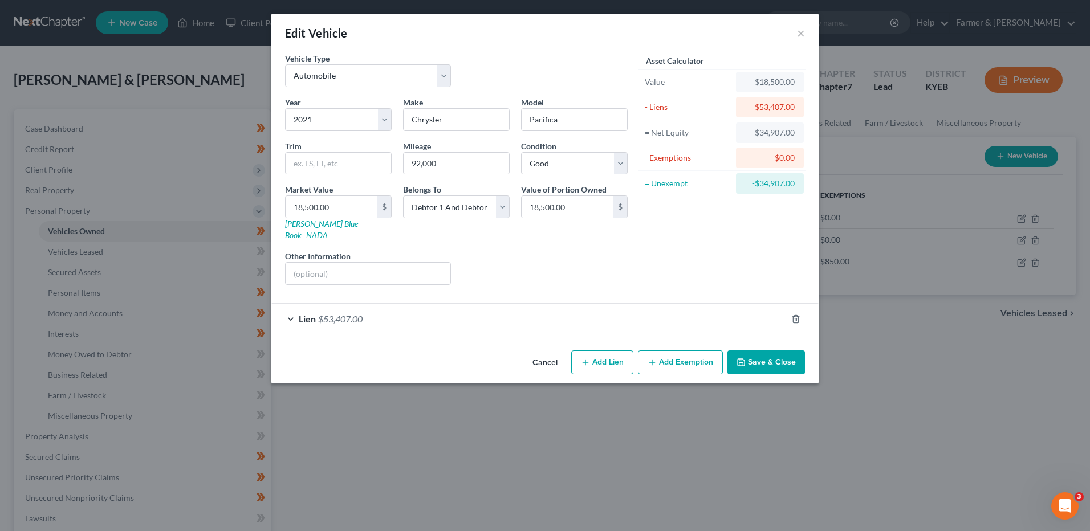
click at [408, 304] on div "Lien $53,407.00" at bounding box center [528, 319] width 515 height 30
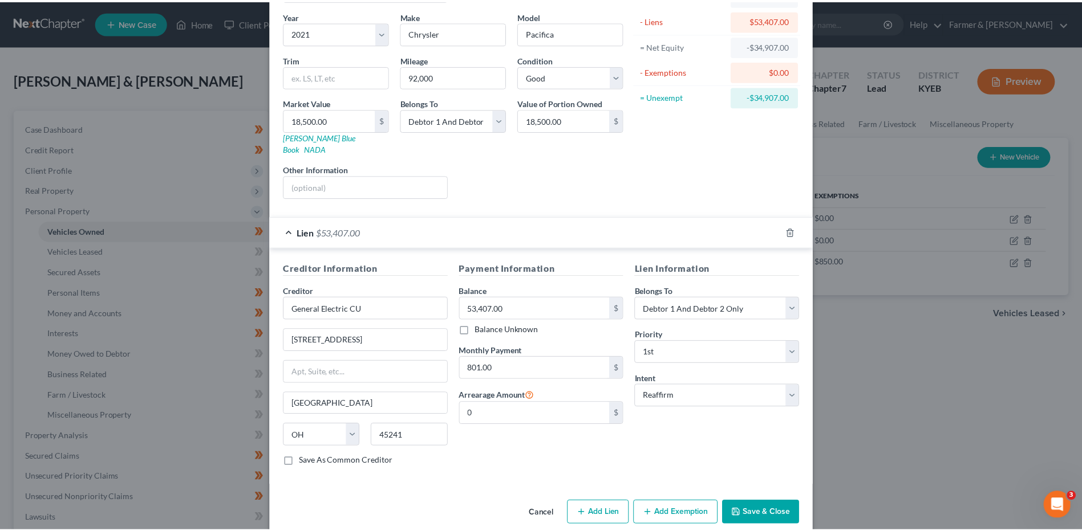
scroll to position [92, 0]
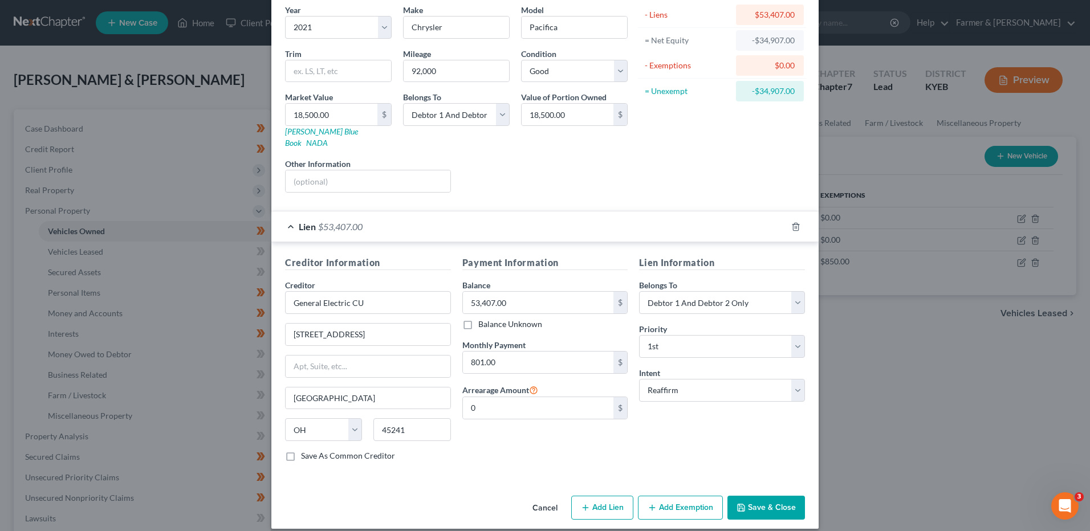
click at [780, 496] on button "Save & Close" at bounding box center [767, 508] width 78 height 24
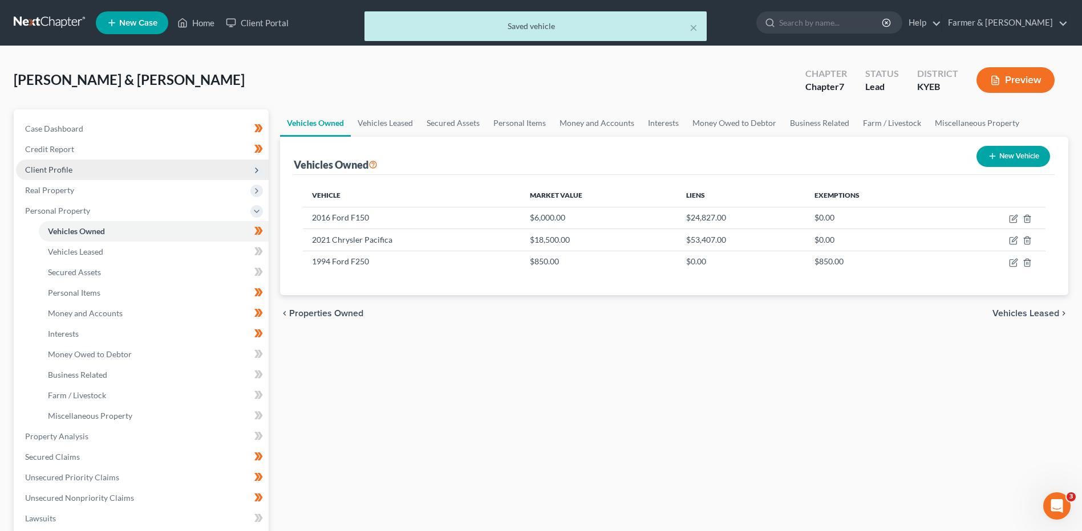
click at [120, 172] on span "Client Profile" at bounding box center [142, 170] width 253 height 21
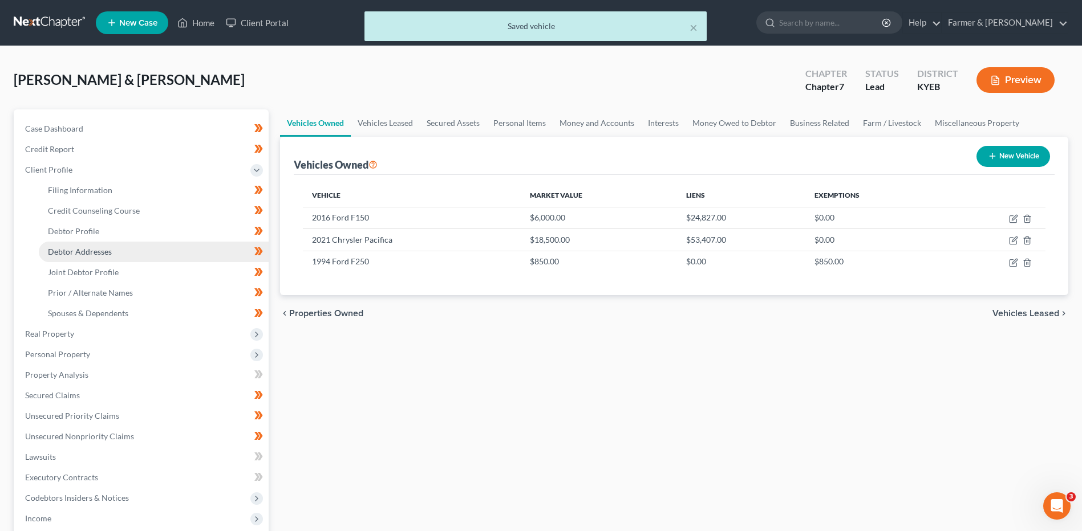
click at [108, 250] on span "Debtor Addresses" at bounding box center [80, 252] width 64 height 10
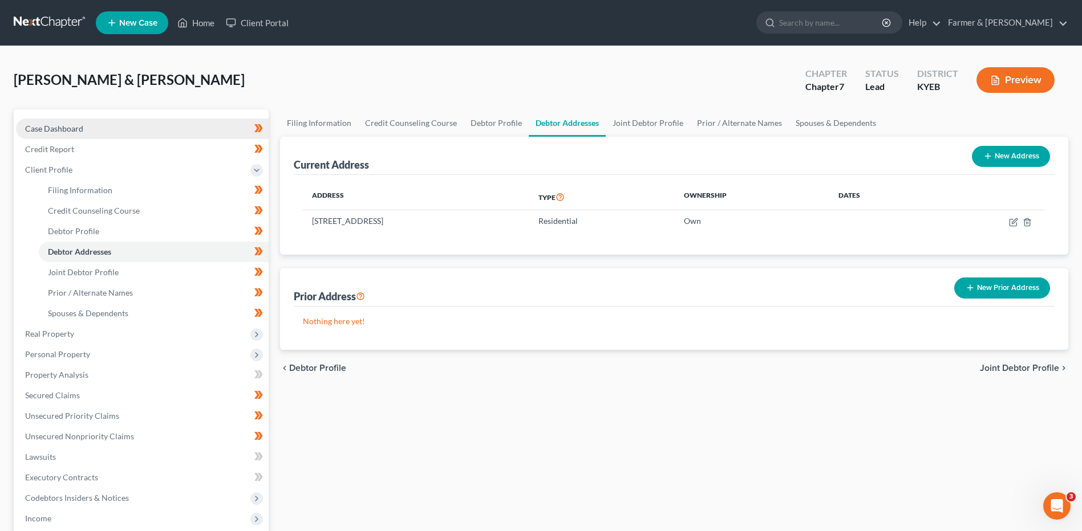
click at [88, 124] on link "Case Dashboard" at bounding box center [142, 129] width 253 height 21
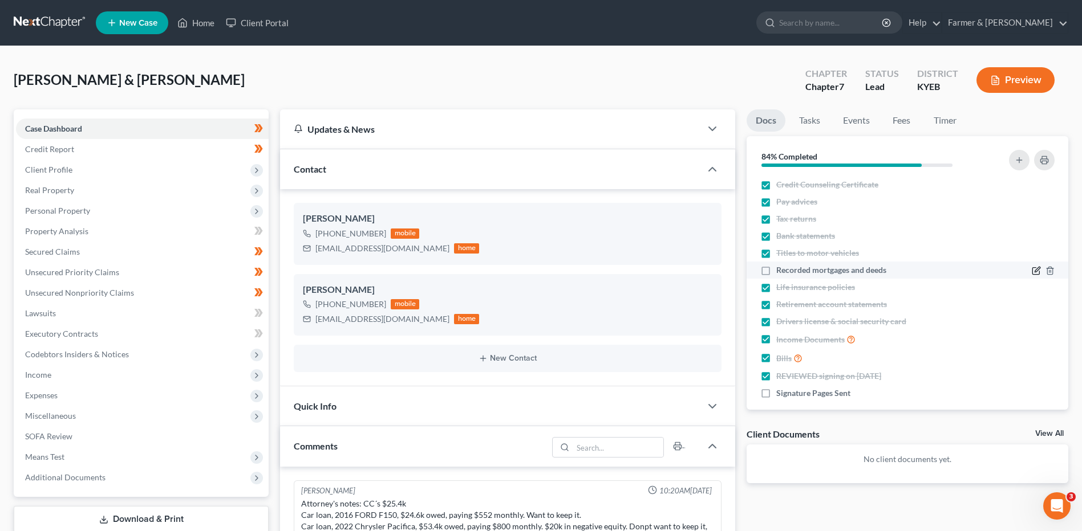
scroll to position [249, 0]
click at [1031, 274] on icon "button" at bounding box center [1035, 270] width 9 height 9
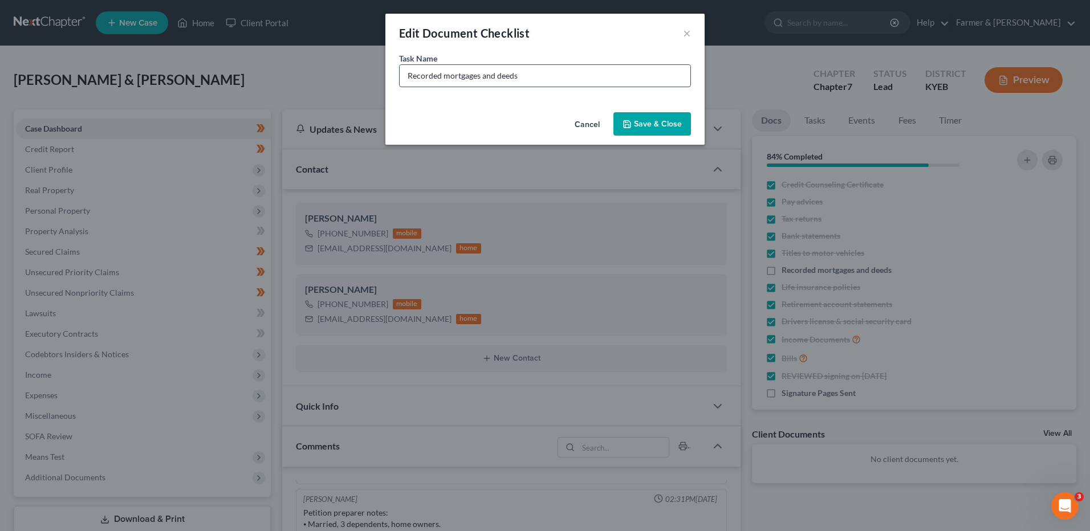
click at [539, 79] on input "Recorded mortgages and deeds" at bounding box center [545, 76] width 291 height 22
type input "Recorded mortgages and deeds - need better pictures"
click at [637, 123] on button "Save & Close" at bounding box center [652, 124] width 78 height 24
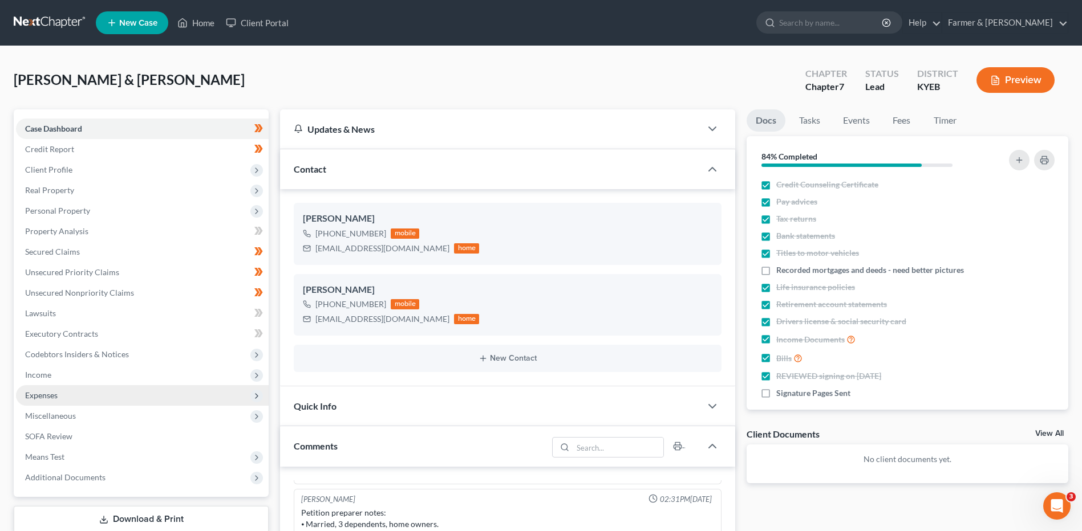
click at [76, 391] on span "Expenses" at bounding box center [142, 395] width 253 height 21
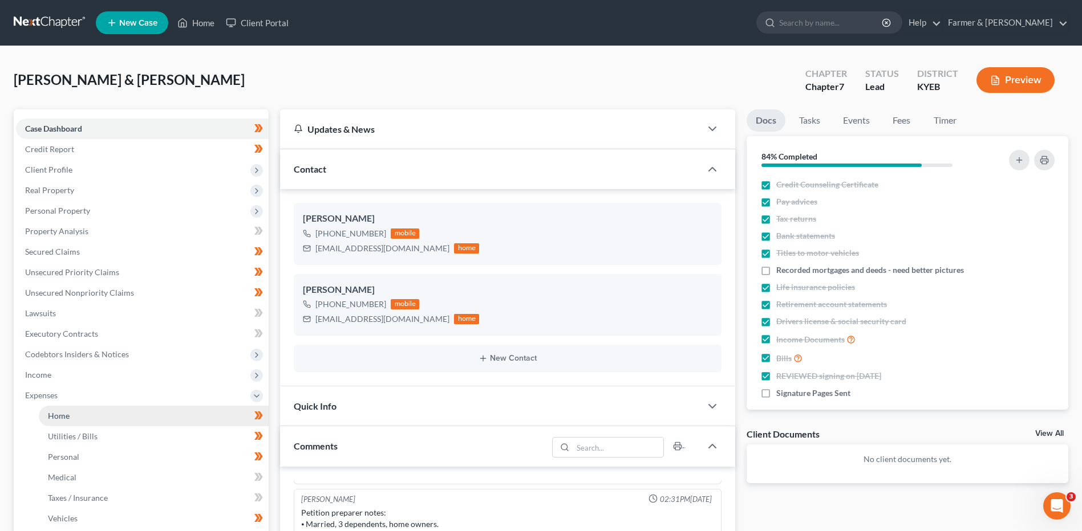
click at [82, 416] on link "Home" at bounding box center [154, 416] width 230 height 21
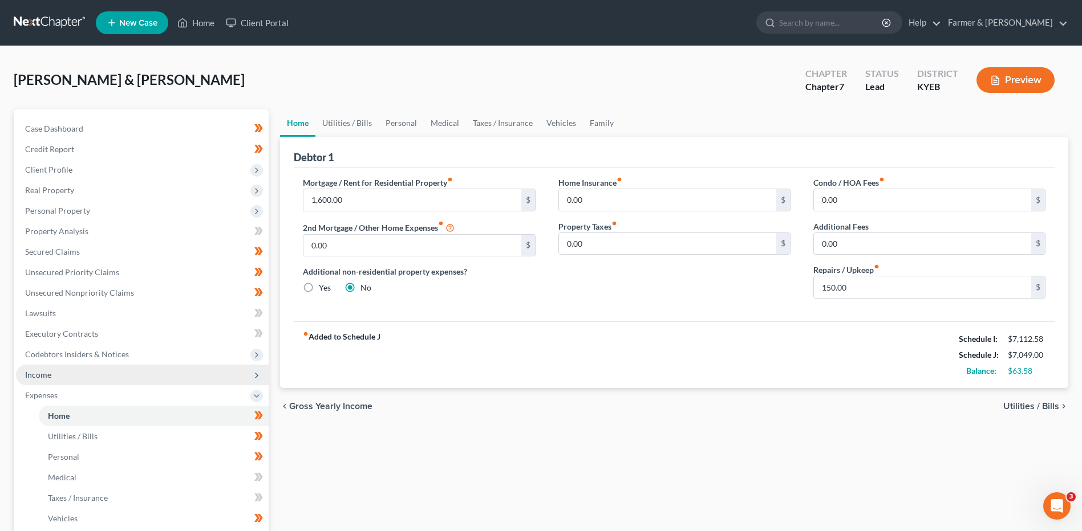
click at [83, 379] on span "Income" at bounding box center [142, 375] width 253 height 21
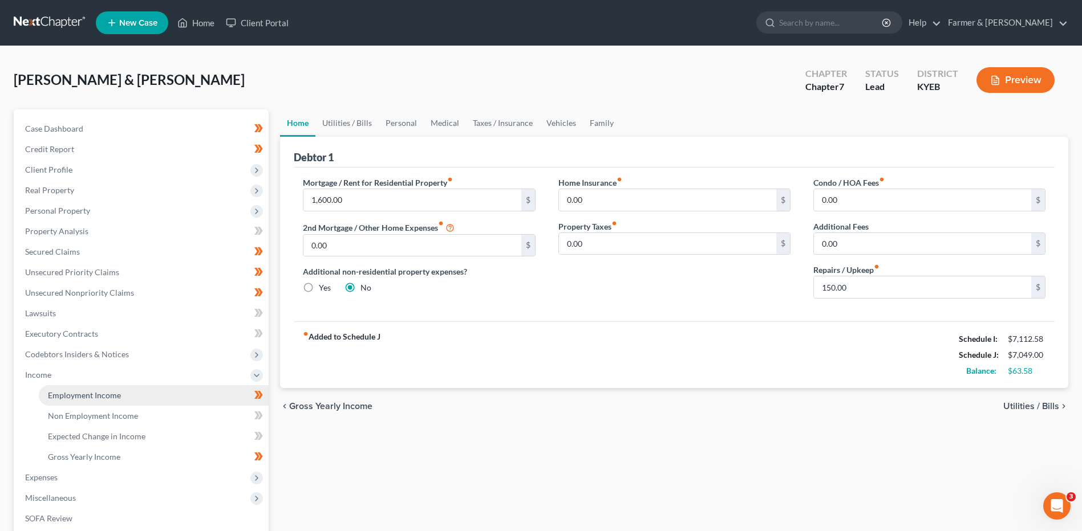
click at [82, 388] on link "Employment Income" at bounding box center [154, 395] width 230 height 21
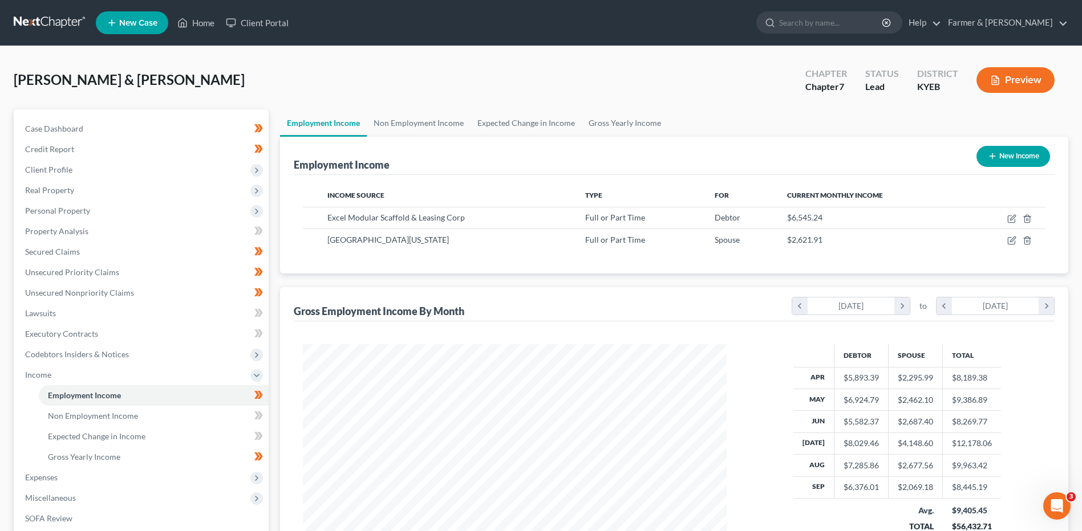
scroll to position [212, 446]
click at [67, 127] on span "Case Dashboard" at bounding box center [54, 129] width 58 height 10
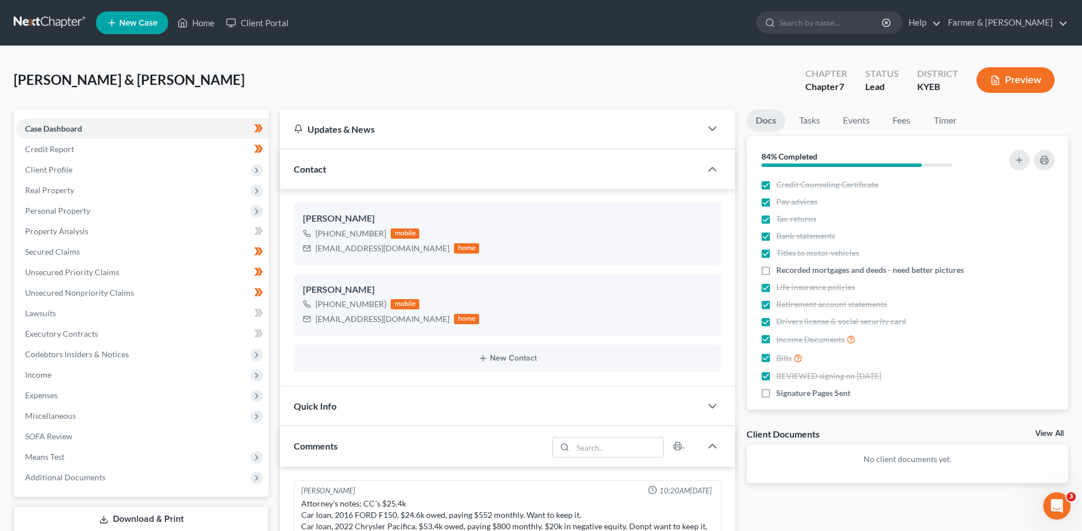
scroll to position [249, 0]
click at [44, 23] on link at bounding box center [50, 23] width 73 height 21
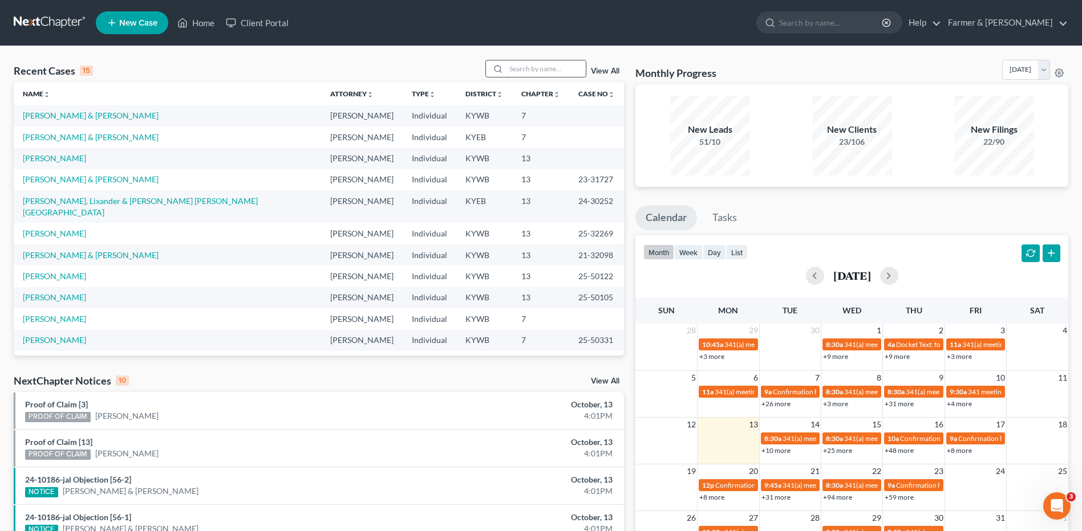
click at [529, 72] on input "search" at bounding box center [546, 68] width 80 height 17
type input "[PERSON_NAME]"
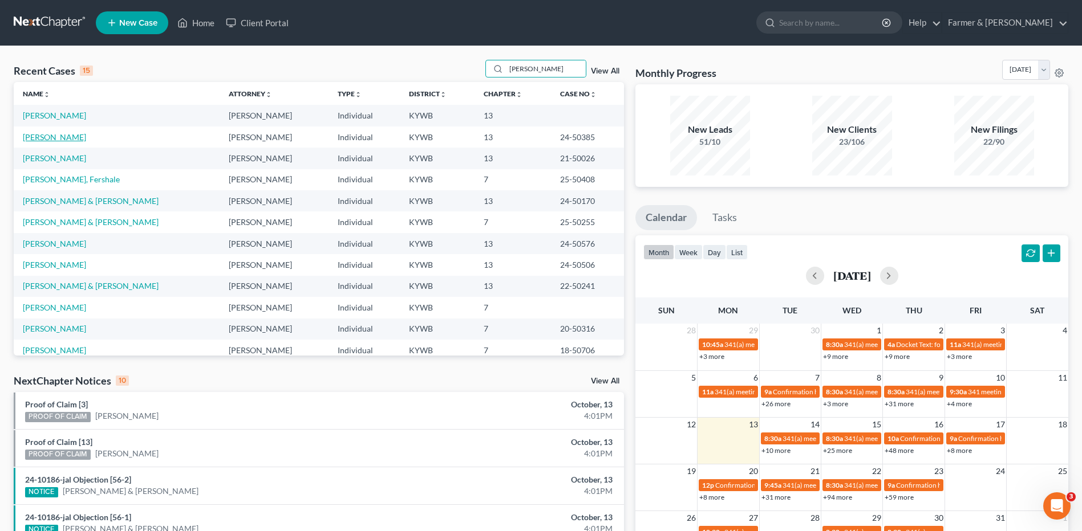
click at [52, 137] on link "[PERSON_NAME]" at bounding box center [54, 137] width 63 height 10
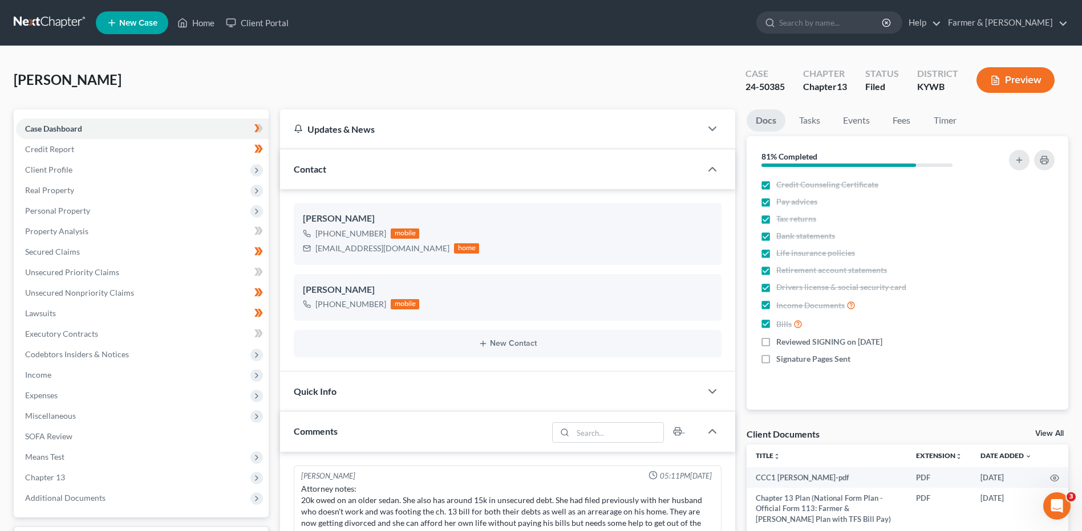
scroll to position [400, 0]
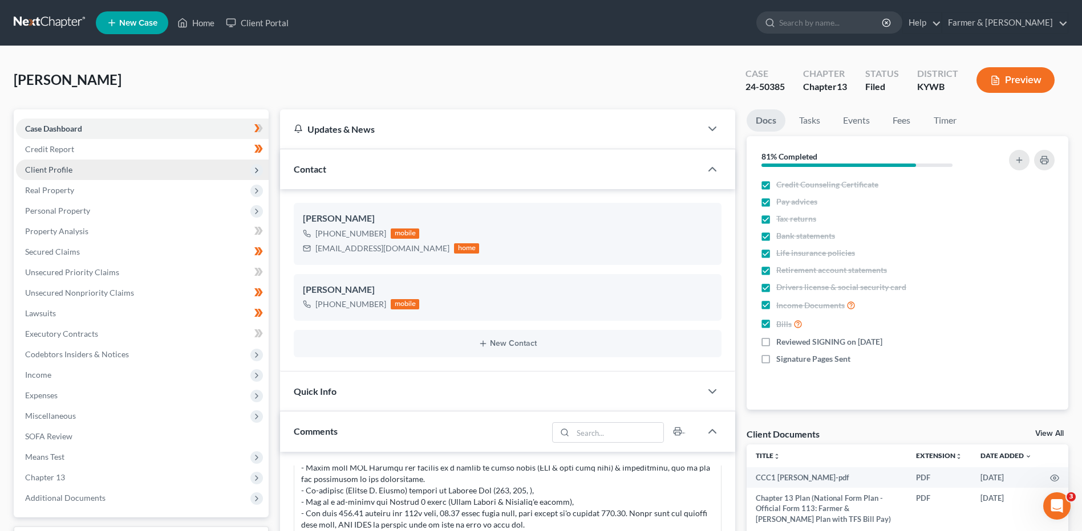
click at [107, 172] on span "Client Profile" at bounding box center [142, 170] width 253 height 21
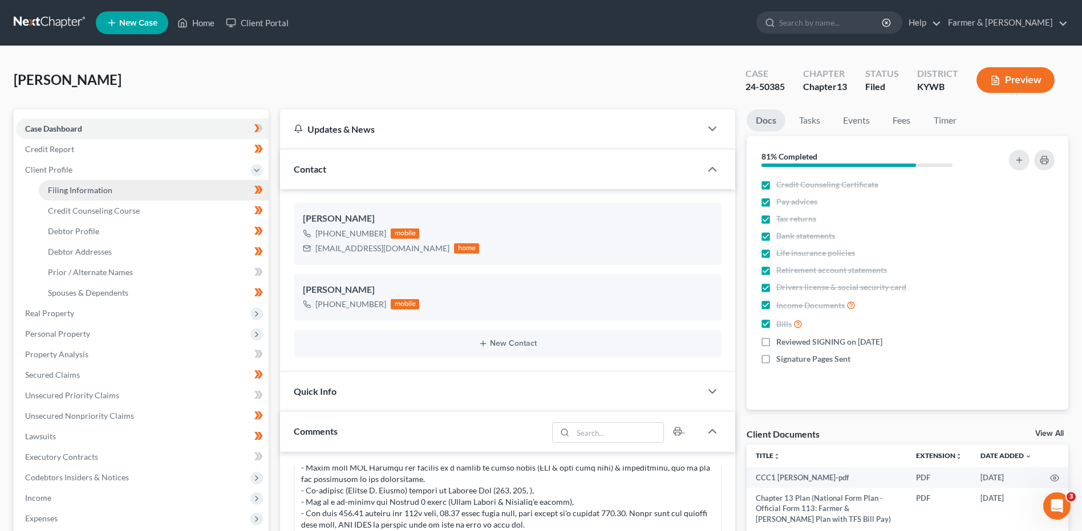
click at [101, 190] on span "Filing Information" at bounding box center [80, 190] width 64 height 10
select select "1"
select select "0"
select select "3"
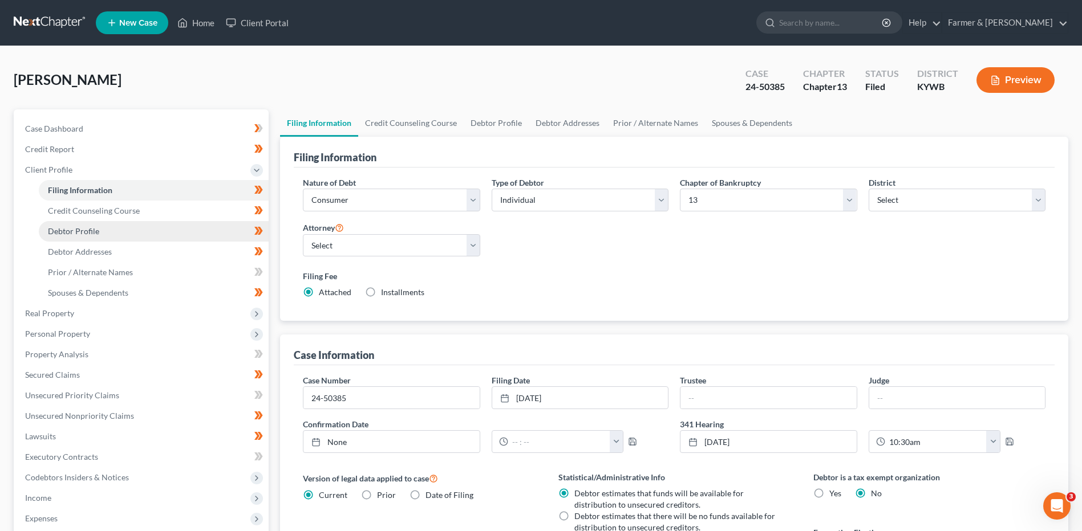
click at [108, 230] on link "Debtor Profile" at bounding box center [154, 231] width 230 height 21
select select "2"
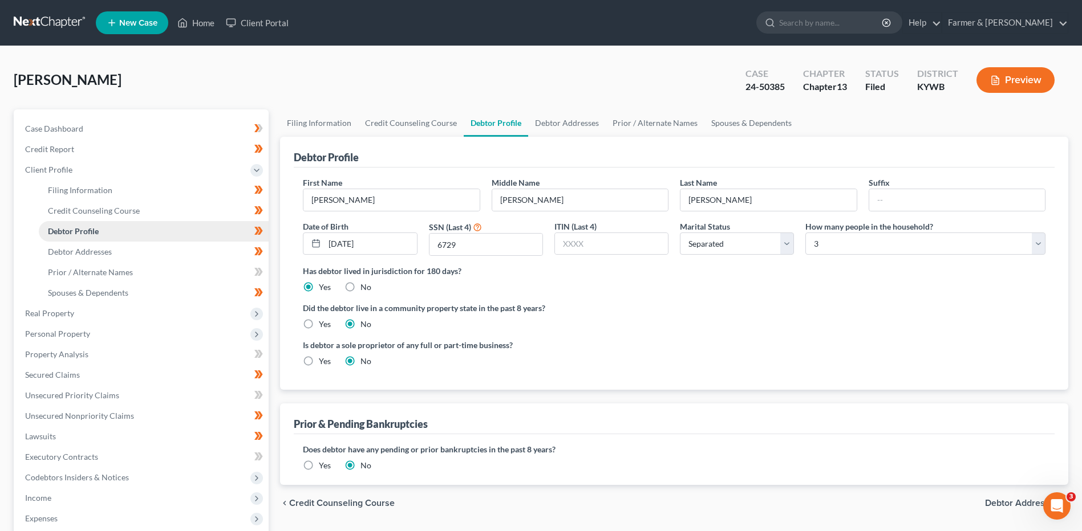
radio input "true"
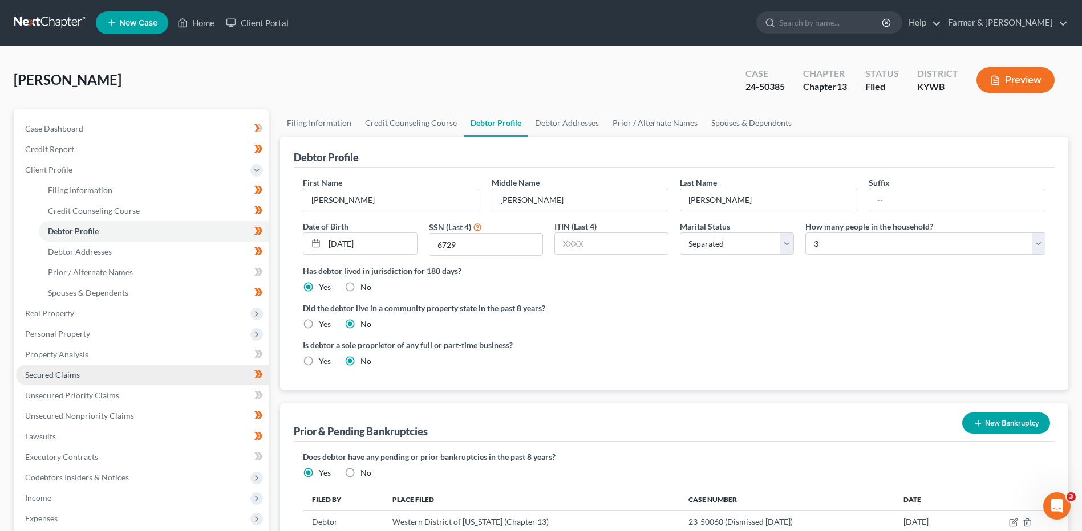
click at [71, 373] on span "Secured Claims" at bounding box center [52, 375] width 55 height 10
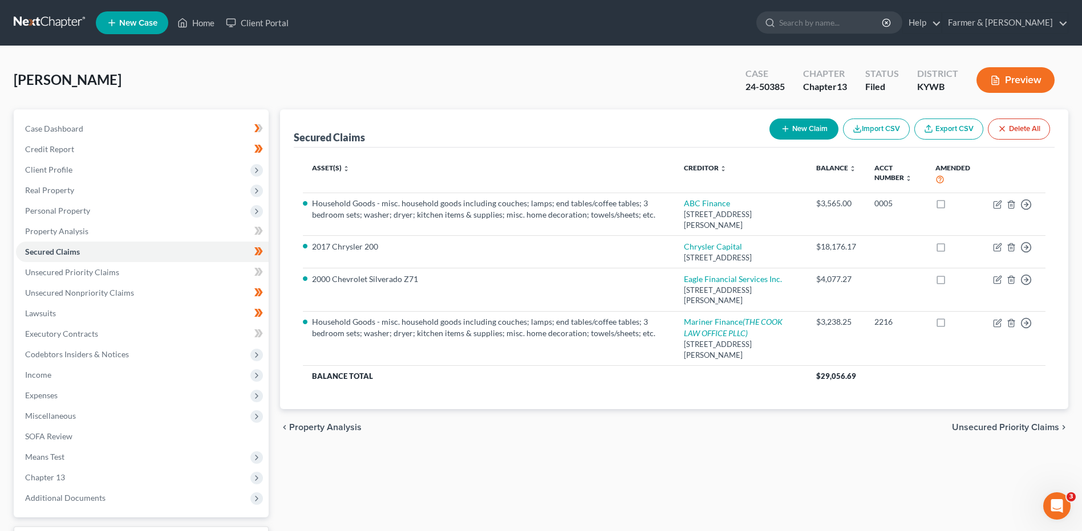
click at [54, 31] on link at bounding box center [50, 23] width 73 height 21
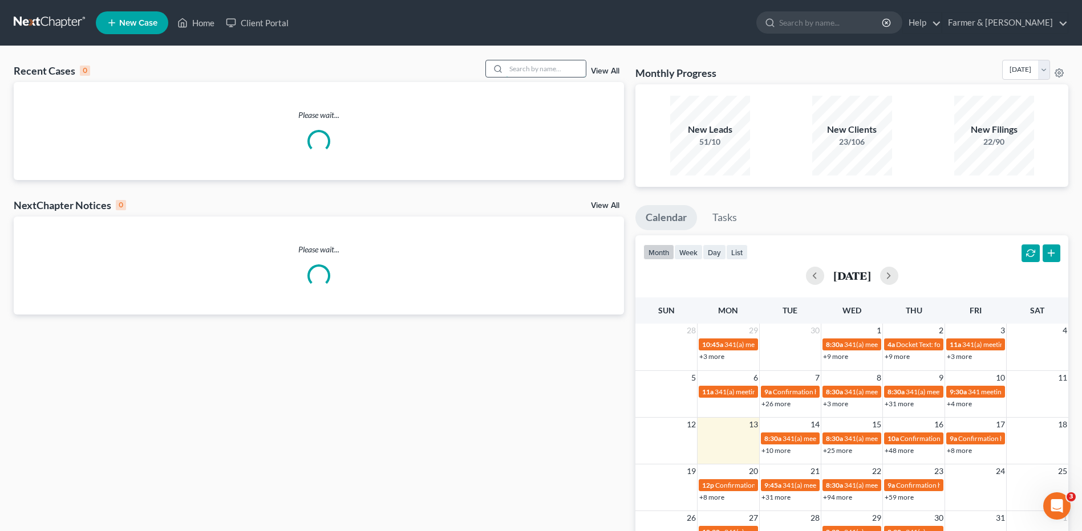
click at [556, 70] on input "search" at bounding box center [546, 68] width 80 height 17
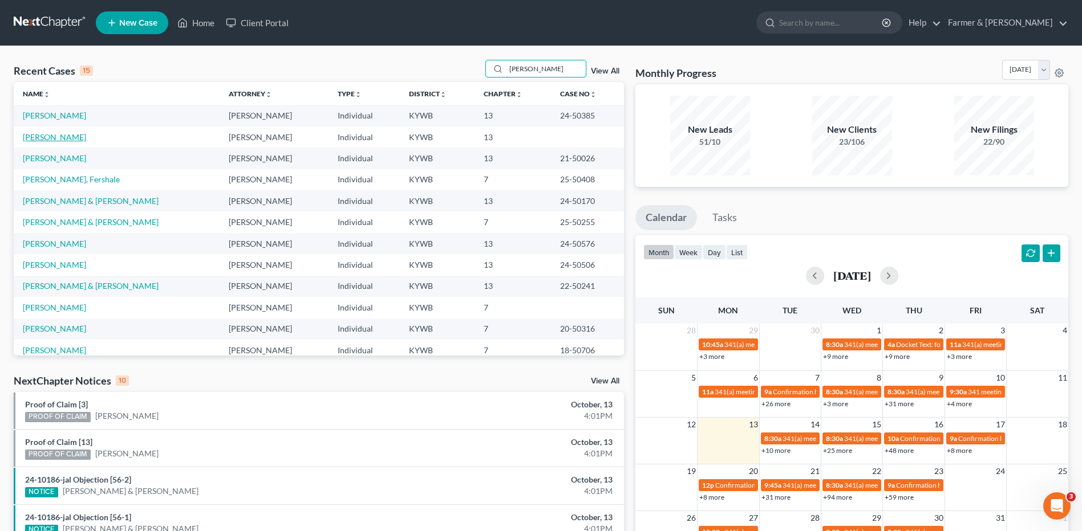
type input "[PERSON_NAME]"
click at [55, 140] on link "[PERSON_NAME]" at bounding box center [54, 137] width 63 height 10
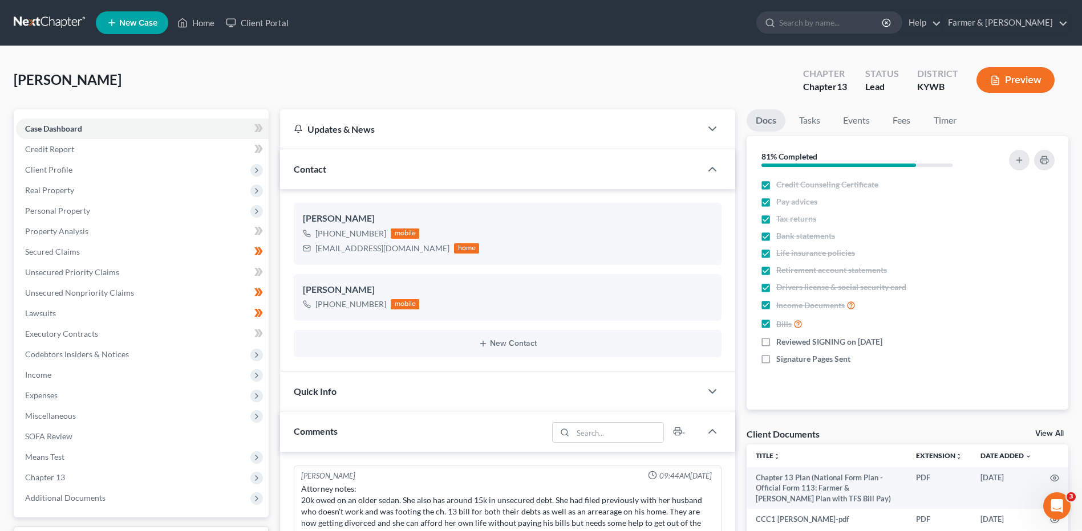
scroll to position [400, 0]
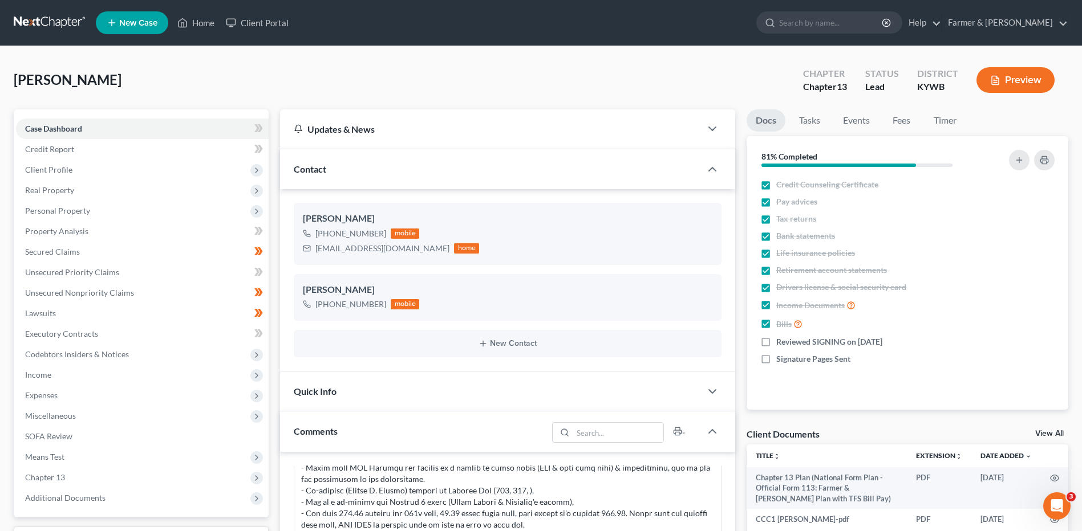
click at [59, 22] on link at bounding box center [50, 23] width 73 height 21
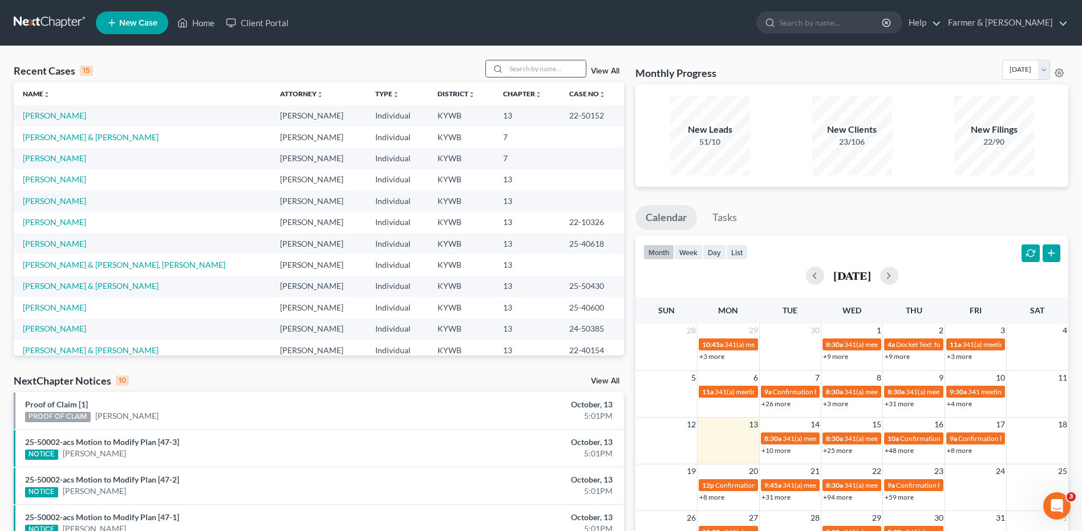
click at [564, 67] on input "search" at bounding box center [546, 68] width 80 height 17
click at [69, 156] on link "[PERSON_NAME]" at bounding box center [54, 158] width 63 height 10
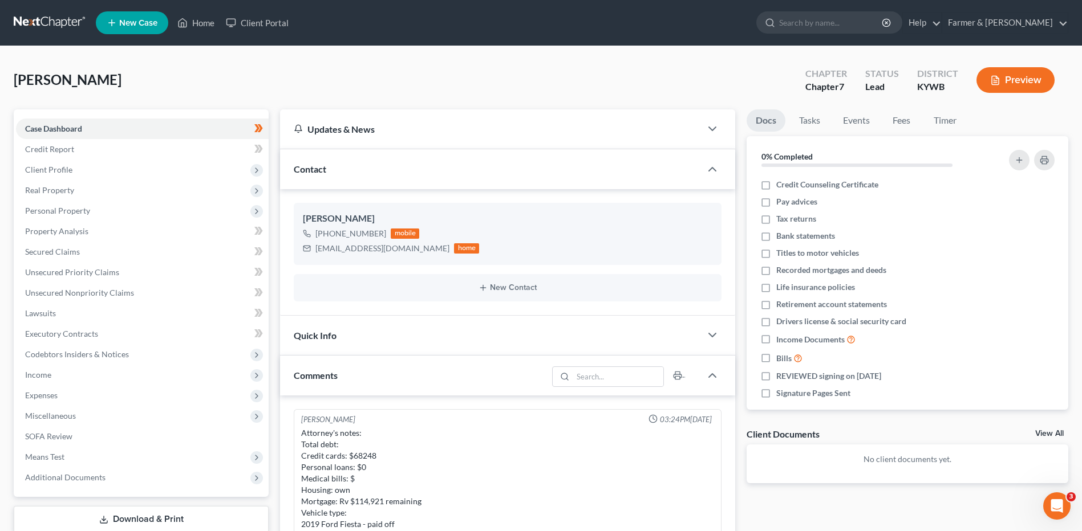
scroll to position [105, 0]
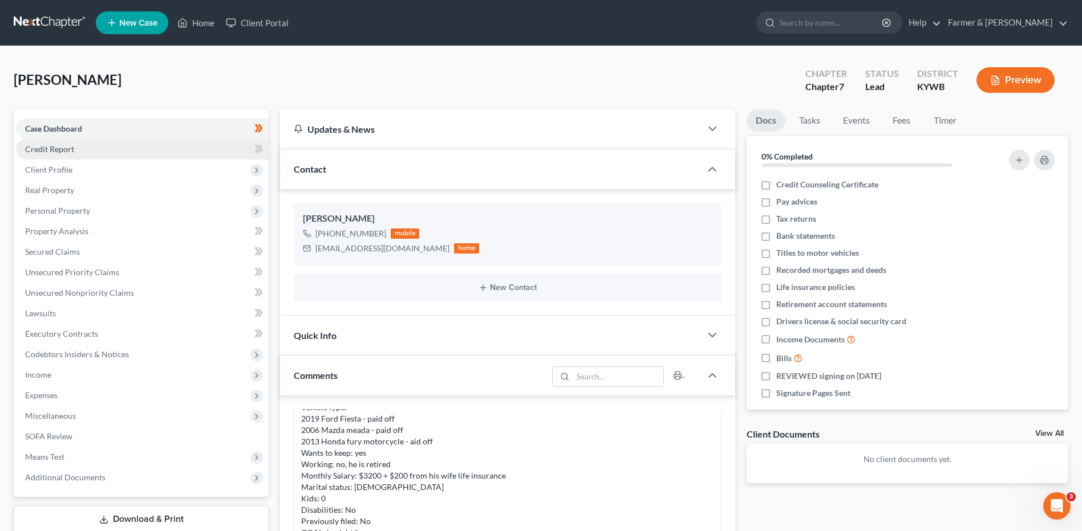
click at [120, 149] on link "Credit Report" at bounding box center [142, 149] width 253 height 21
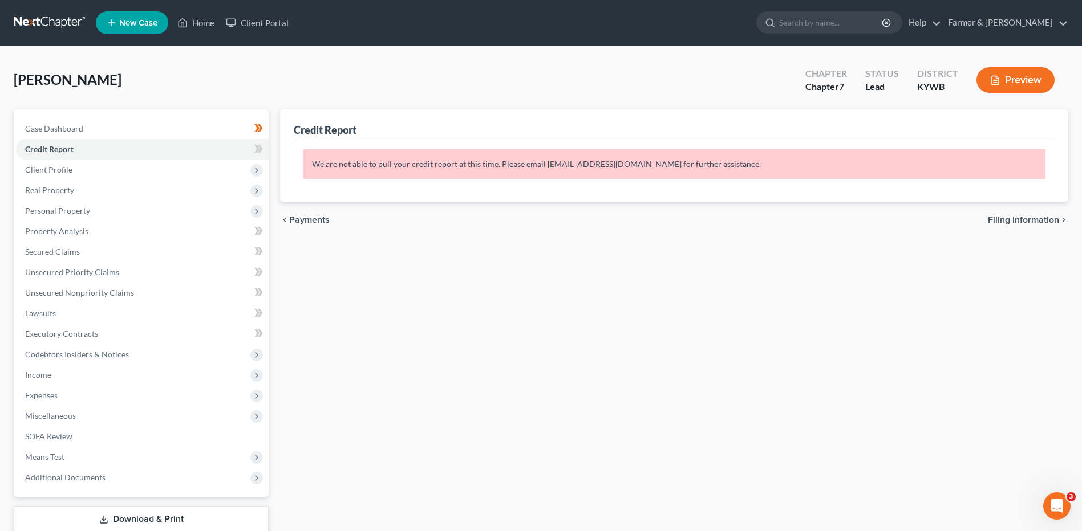
click at [58, 21] on link at bounding box center [50, 23] width 73 height 21
